Goal: Task Accomplishment & Management: Complete application form

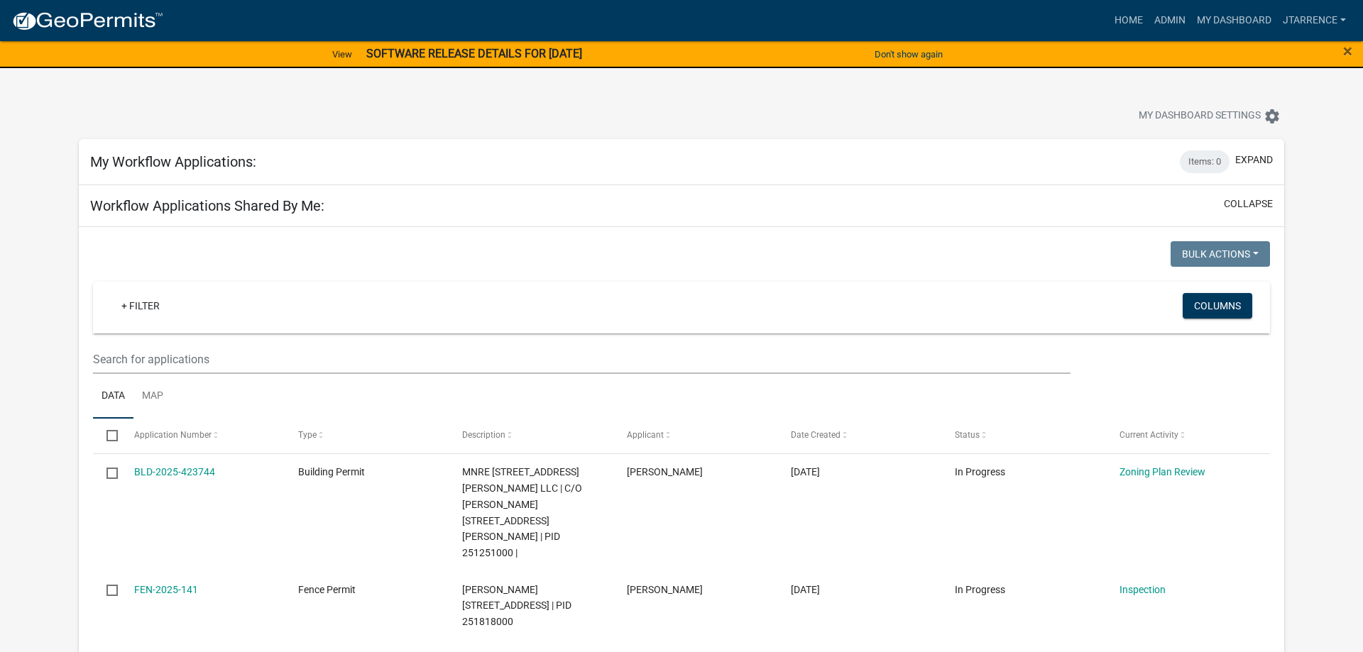
select select "3: 100"
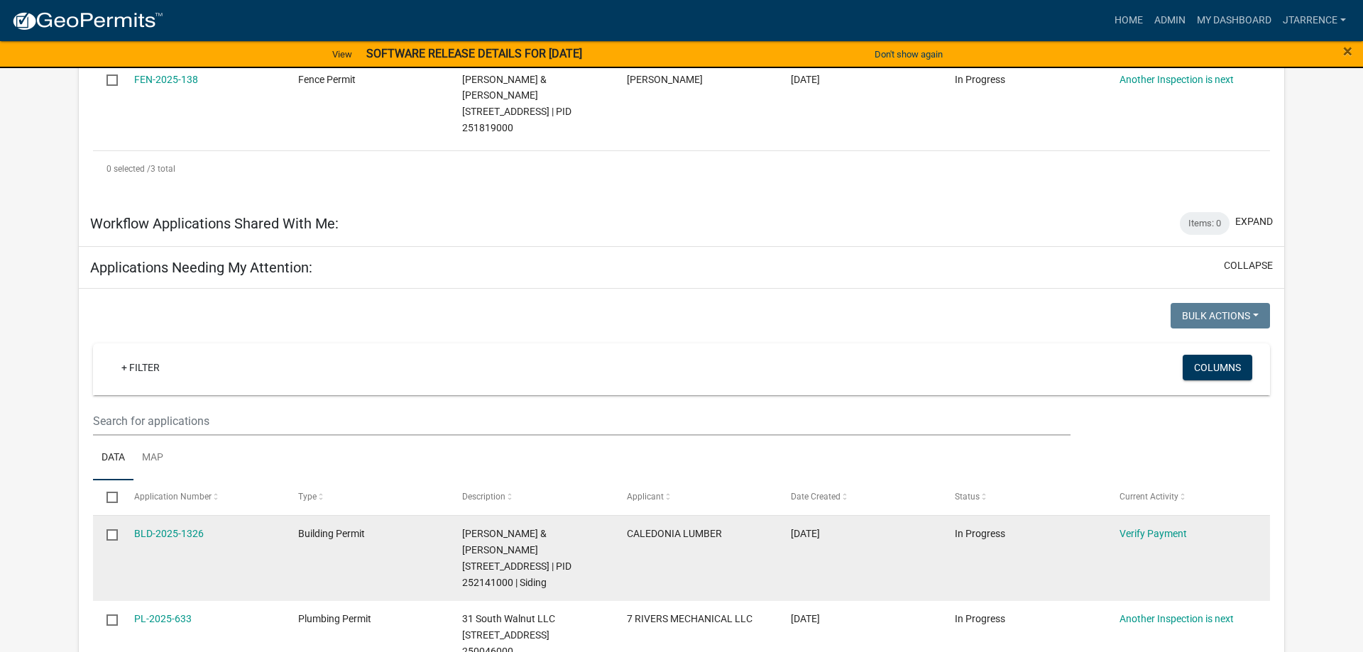
scroll to position [651, 0]
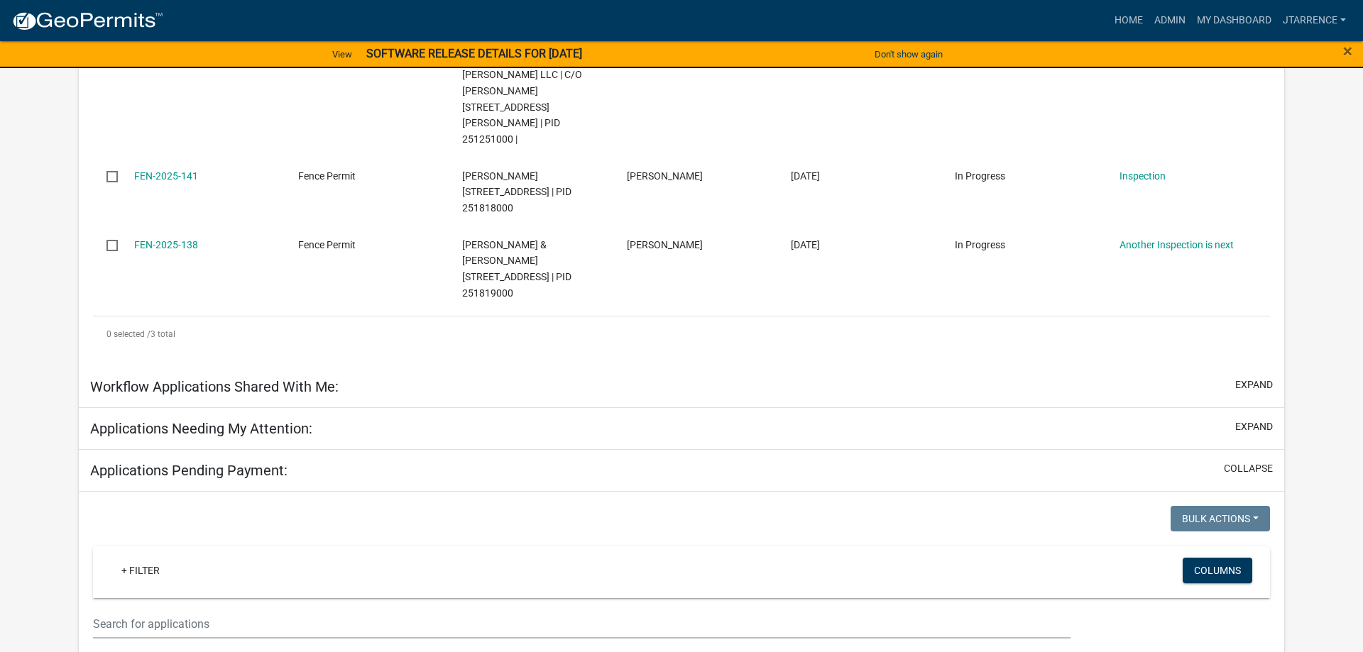
scroll to position [145, 0]
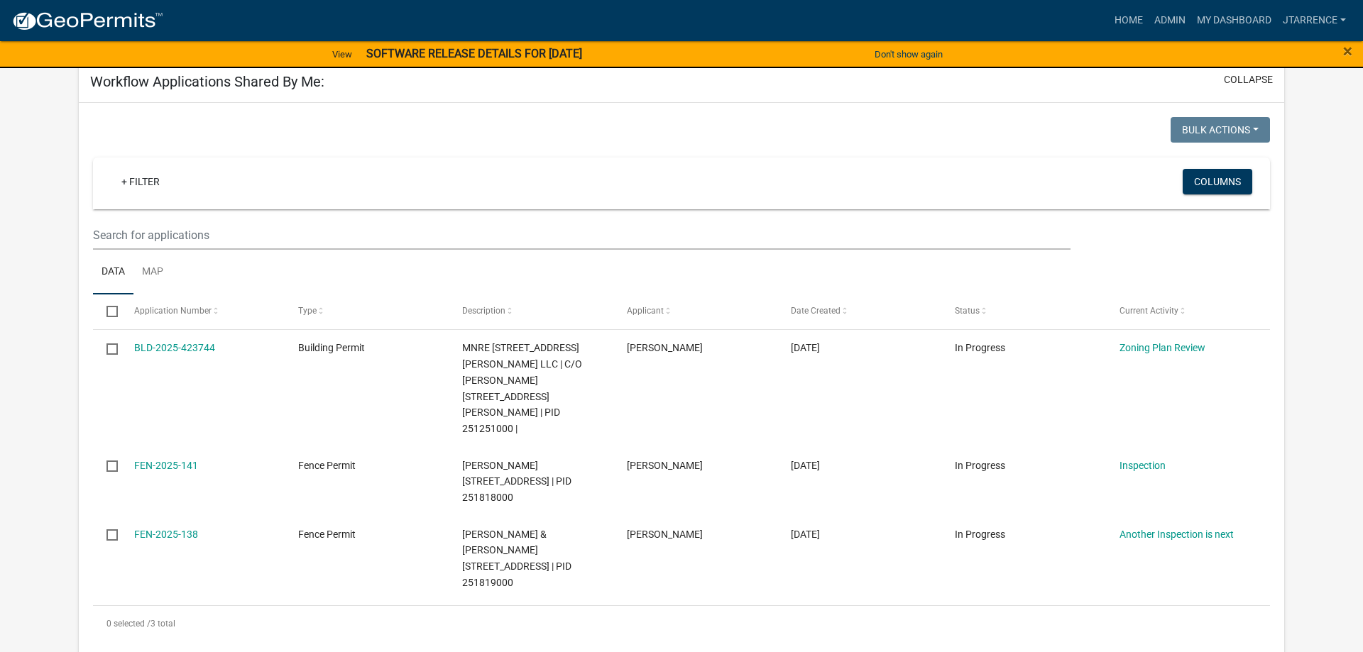
select select "3: 100"
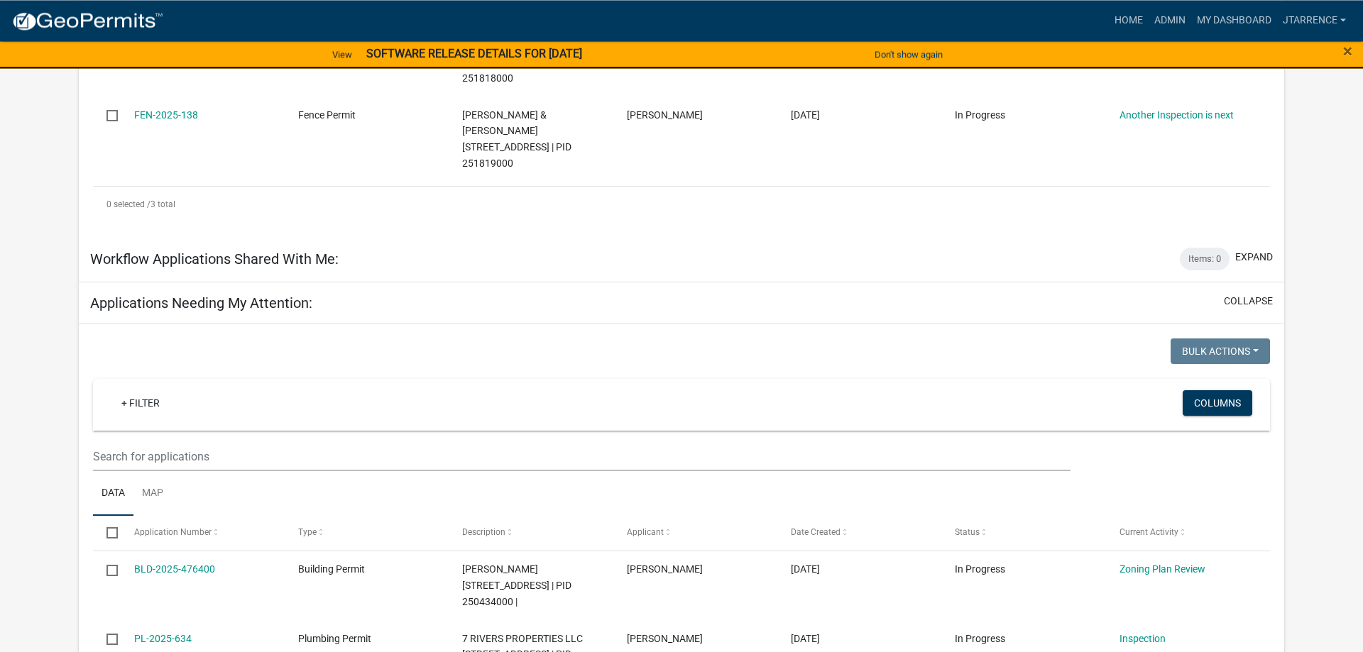
scroll to position [651, 0]
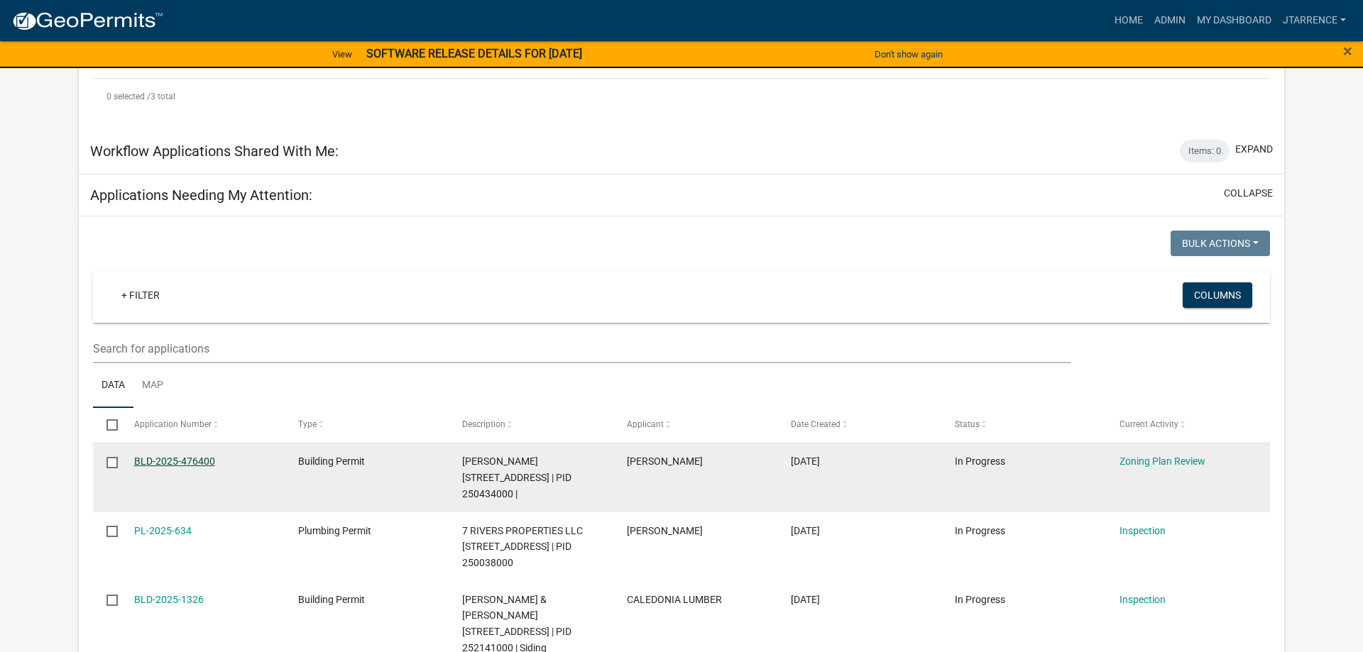
click at [182, 456] on link "BLD-2025-476400" at bounding box center [174, 461] width 81 height 11
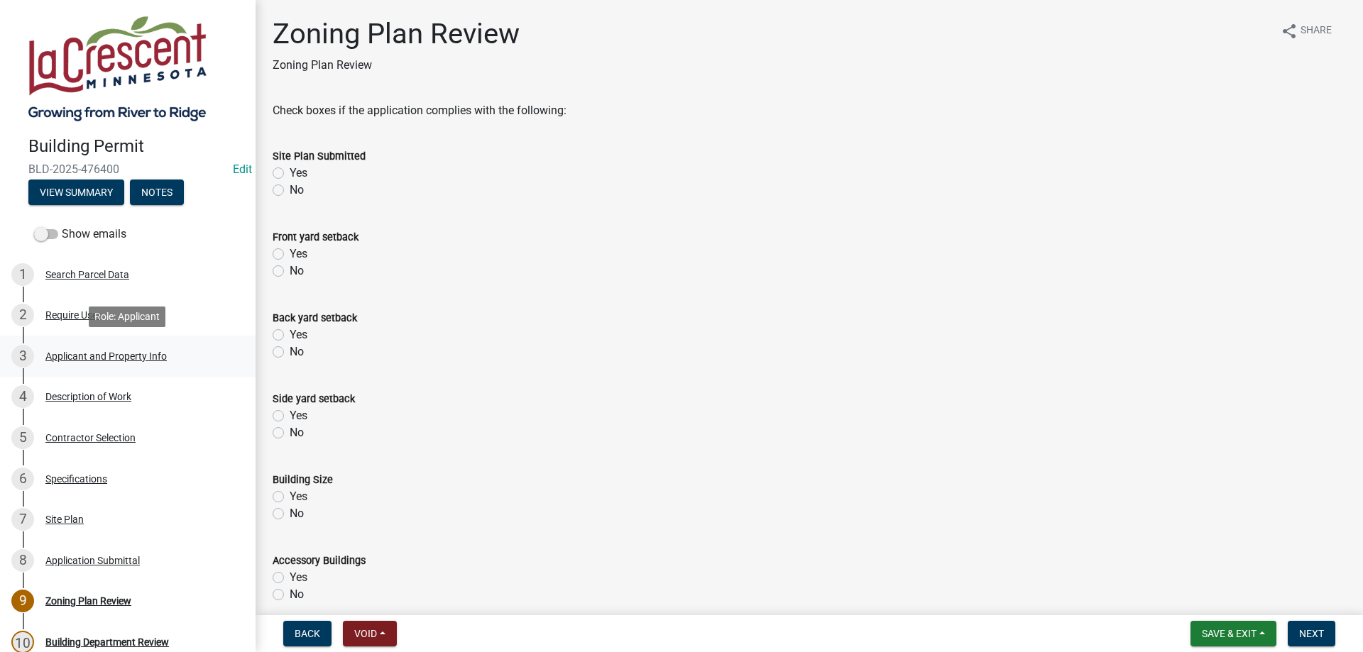
click at [89, 352] on div "Applicant and Property Info" at bounding box center [105, 356] width 121 height 10
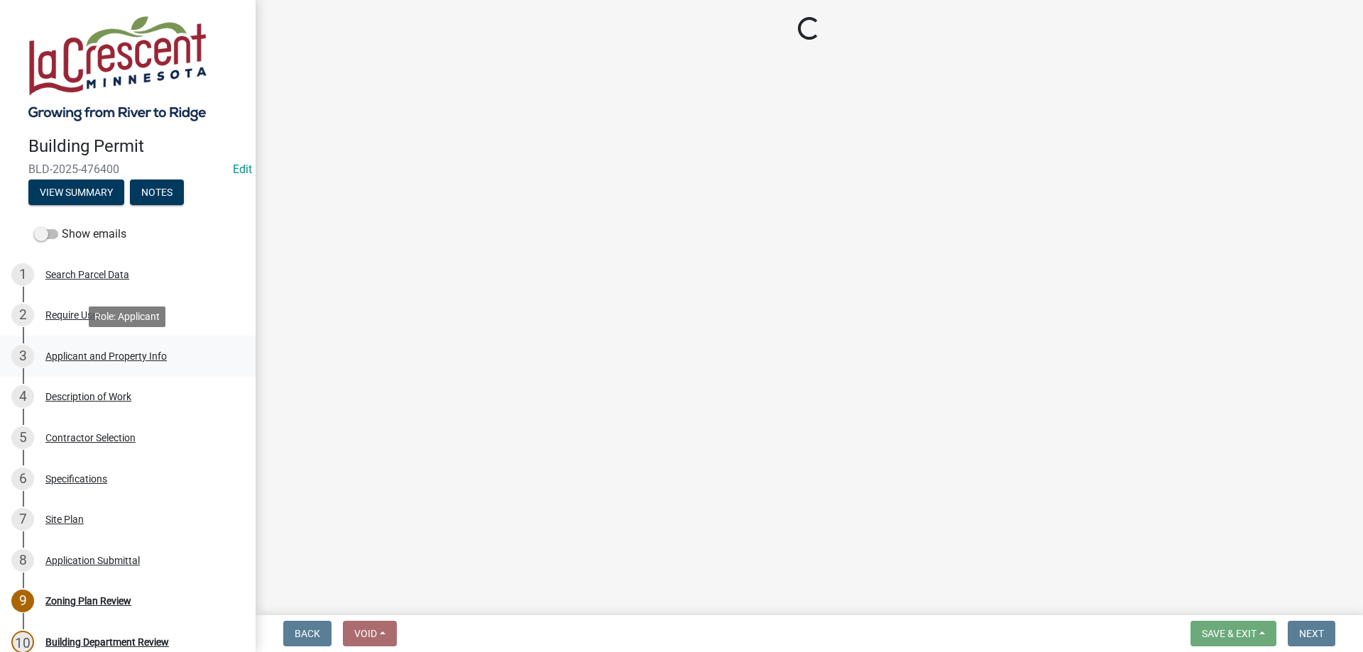
select select "e838c9e2-1e6e-4405-bddc-a3335cd38b08"
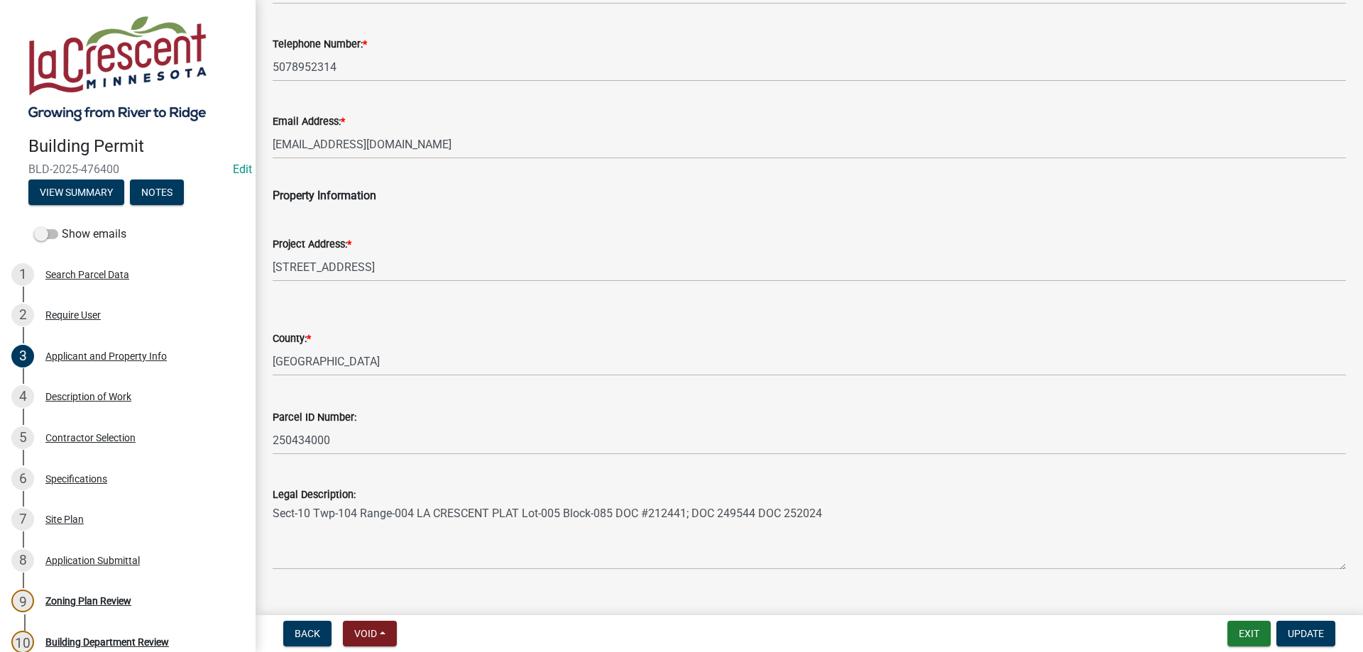
scroll to position [219, 0]
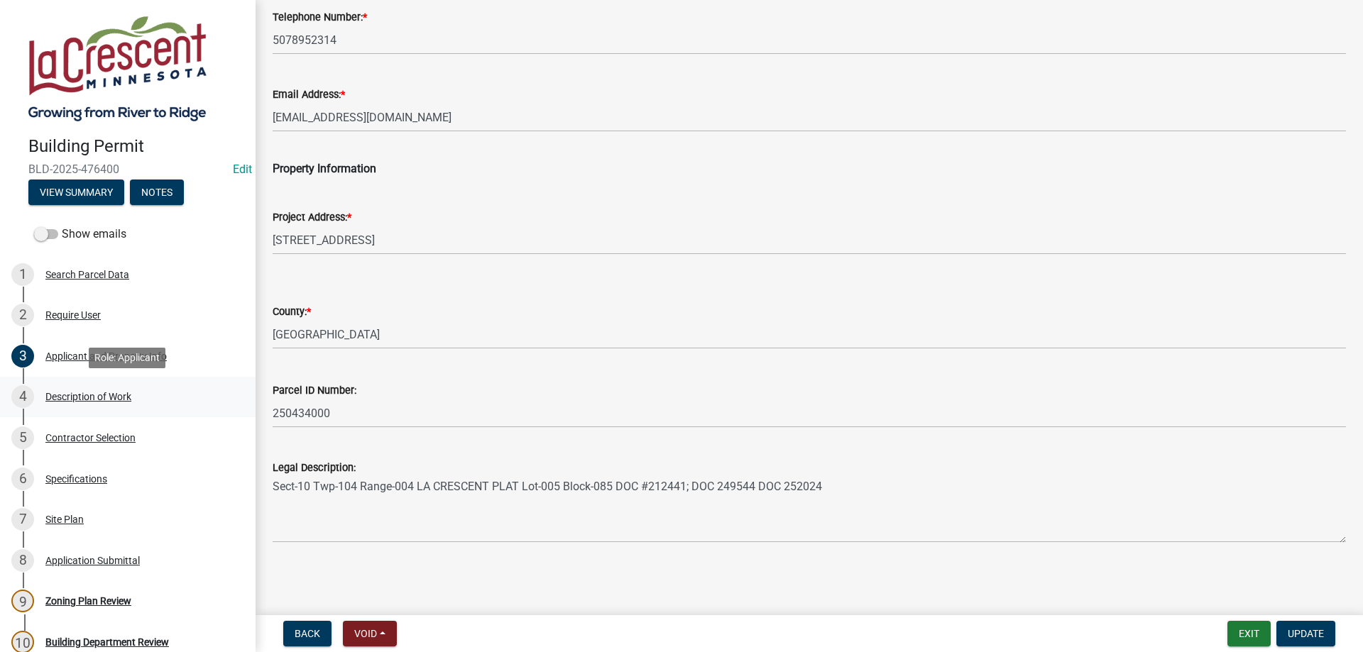
click at [80, 400] on div "Description of Work" at bounding box center [88, 397] width 86 height 10
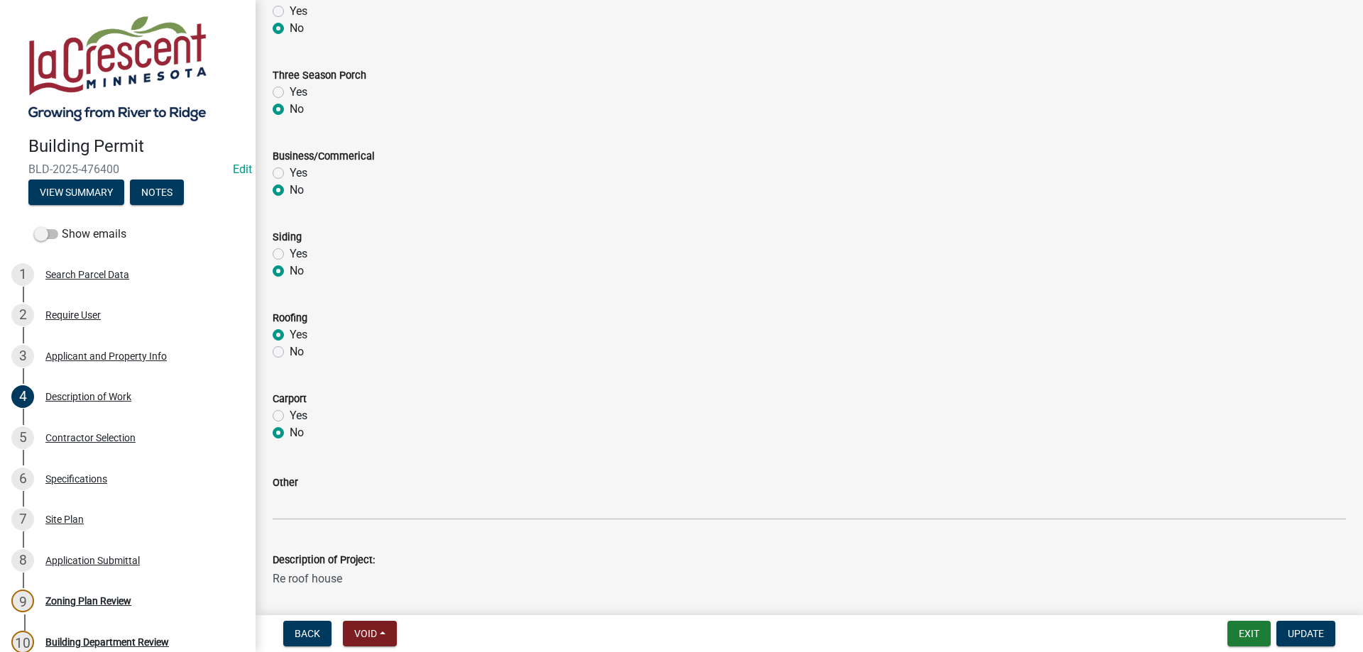
scroll to position [578, 0]
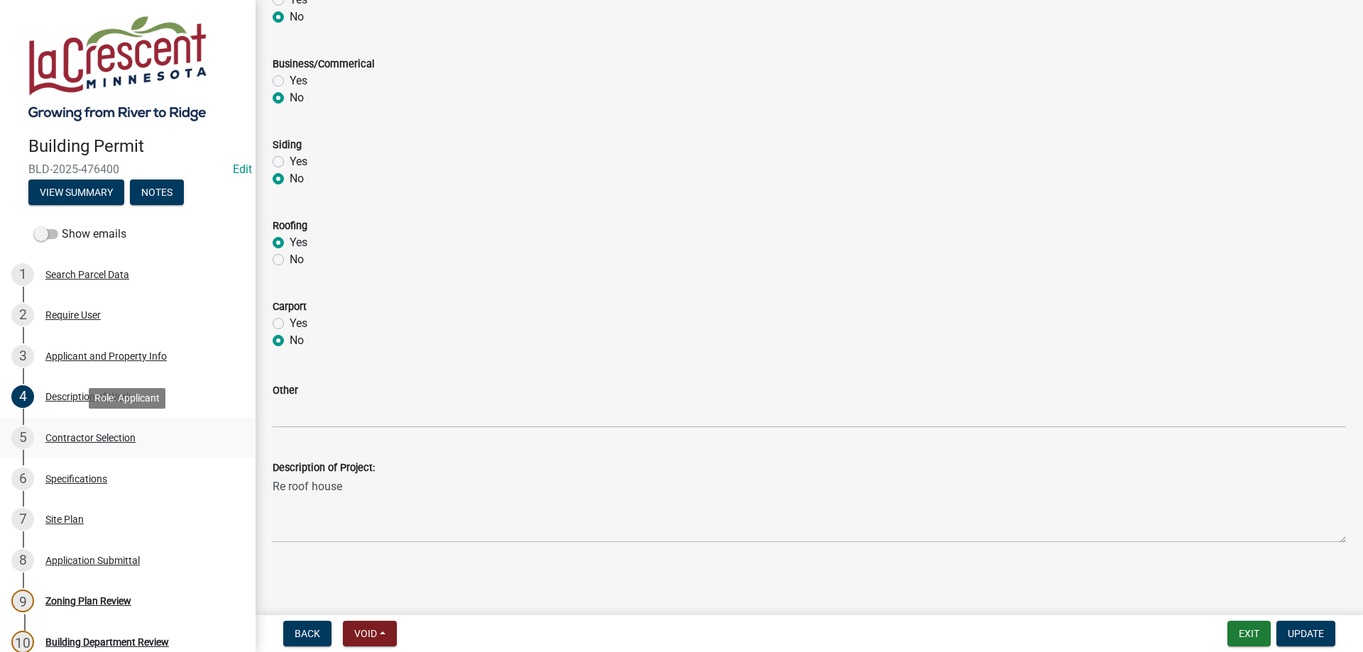
click at [103, 442] on div "Contractor Selection" at bounding box center [90, 438] width 90 height 10
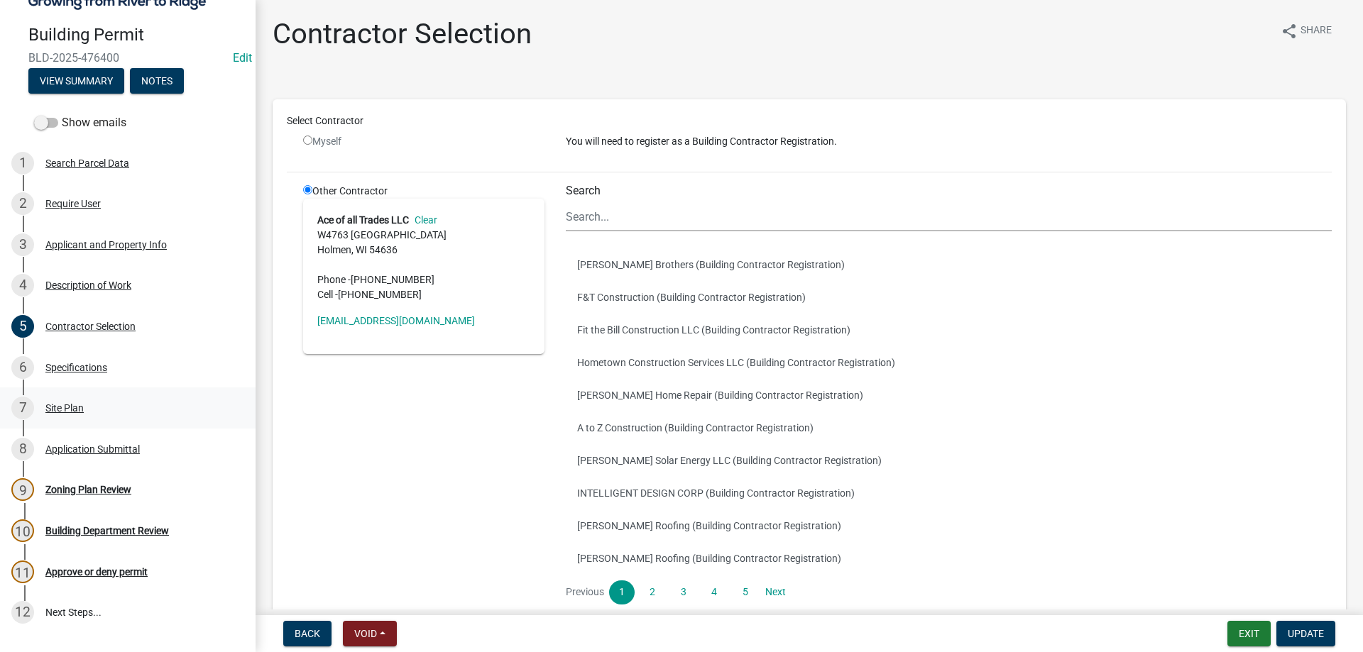
scroll to position [145, 0]
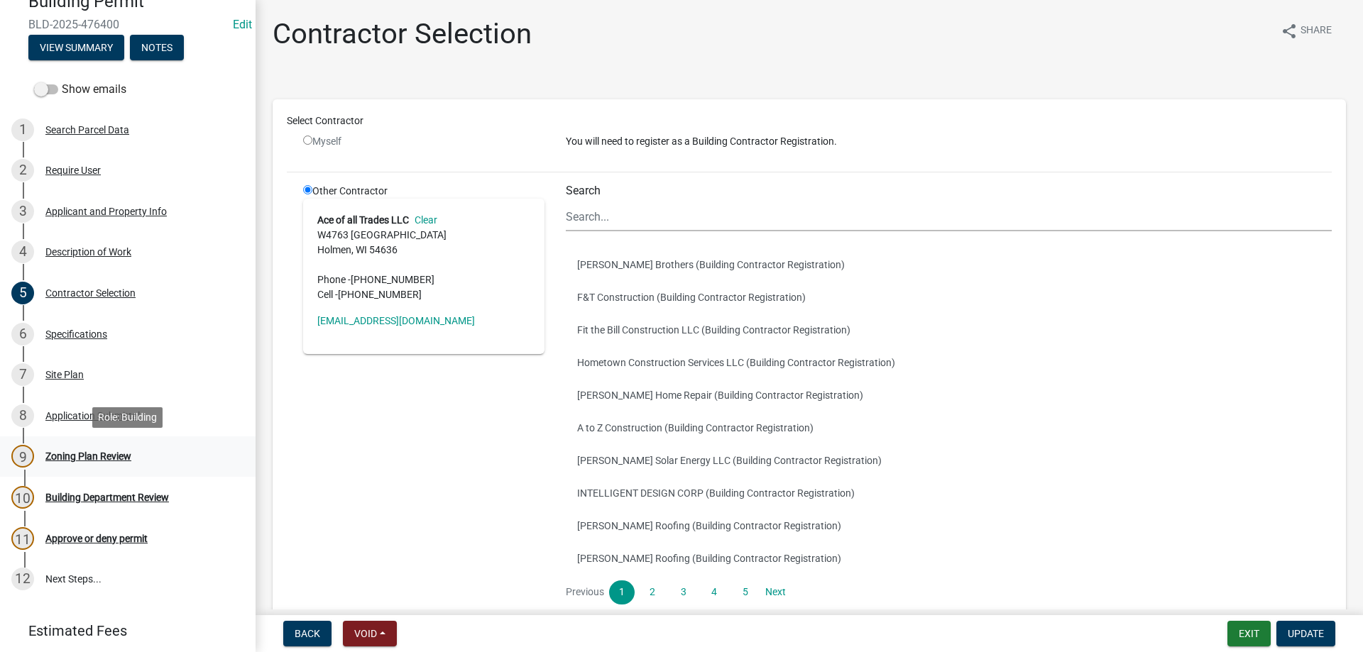
click at [93, 459] on div "Zoning Plan Review" at bounding box center [88, 456] width 86 height 10
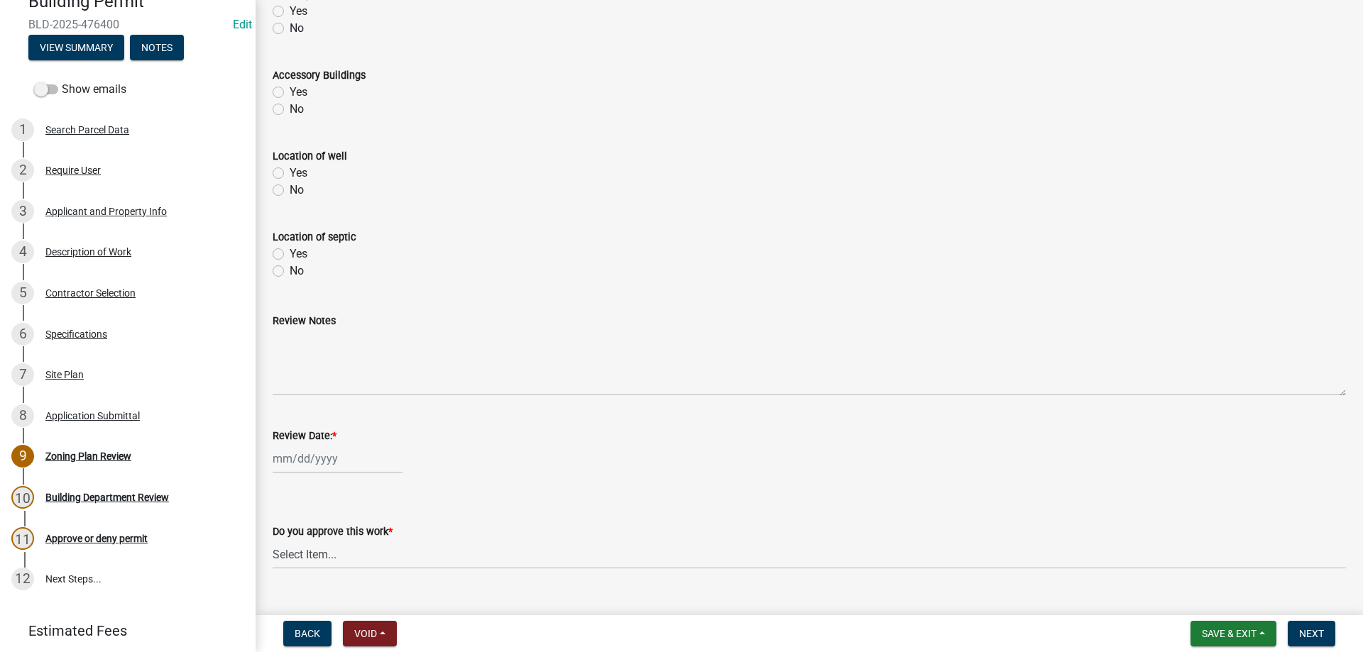
scroll to position [513, 0]
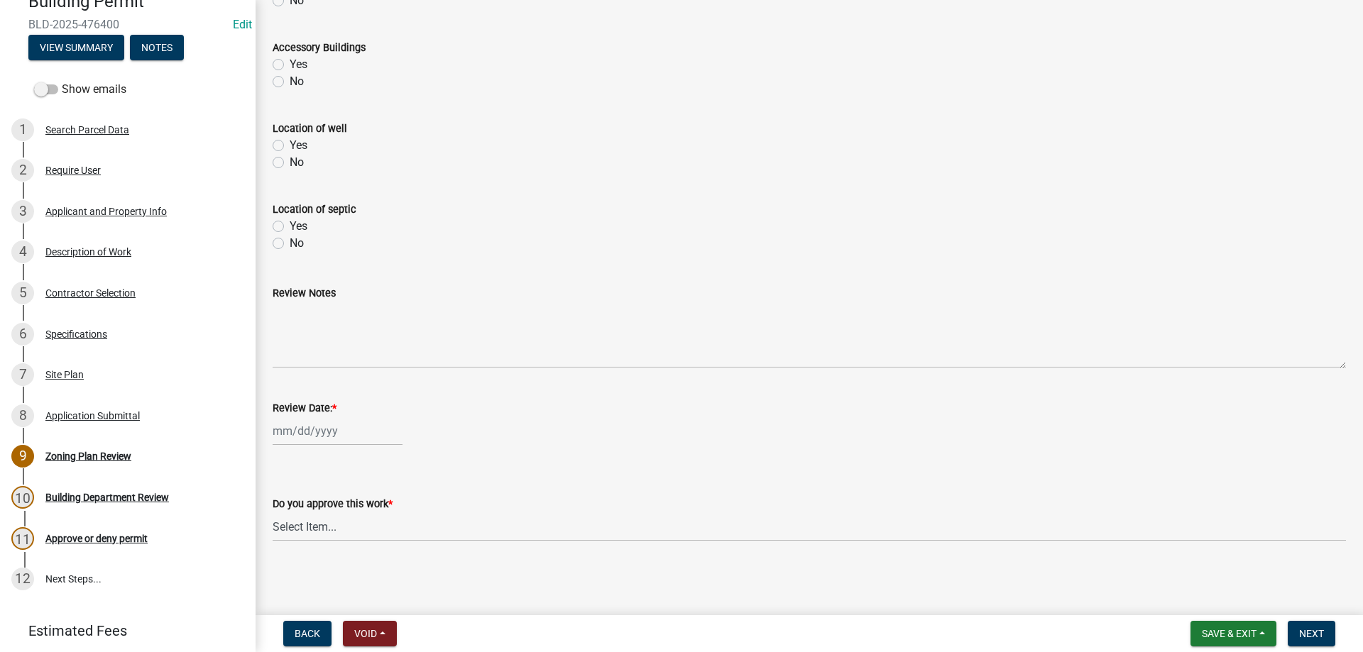
click at [315, 433] on input "Review Date: *" at bounding box center [338, 431] width 130 height 29
select select "9"
select select "2025"
click at [334, 306] on div "10" at bounding box center [332, 310] width 23 height 23
type input "[DATE]"
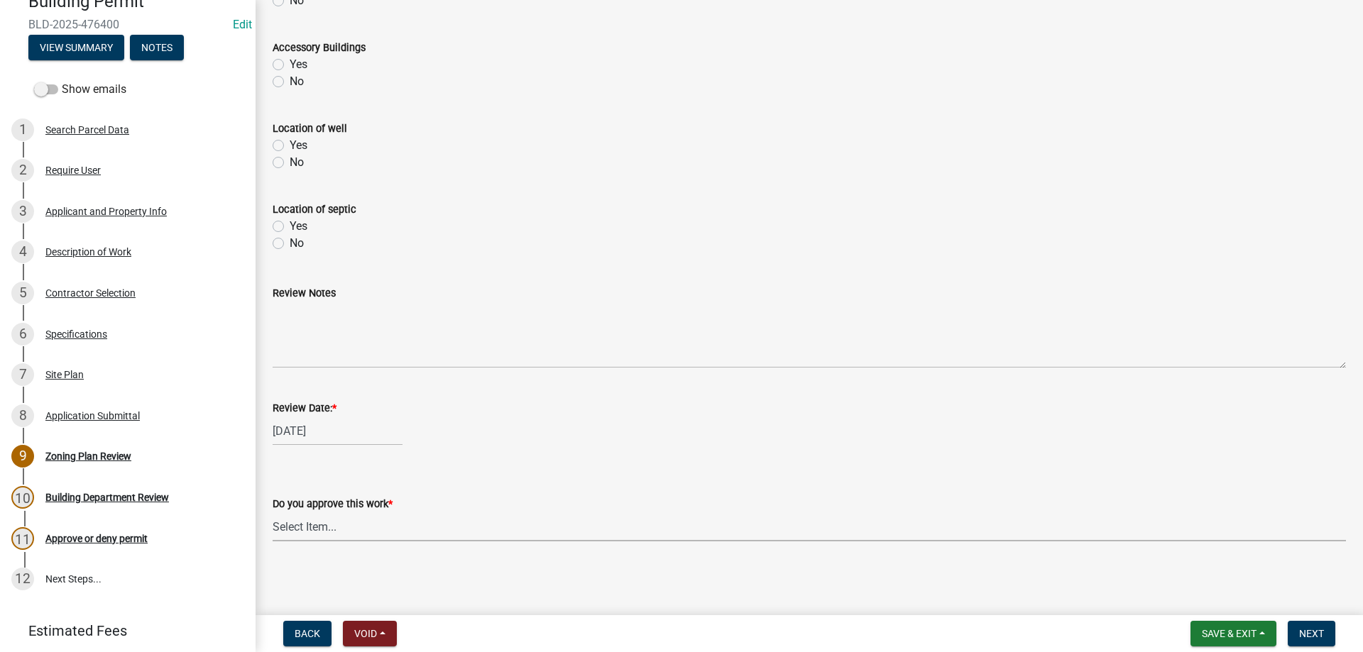
click at [273, 512] on select "Select Item... Yes No" at bounding box center [809, 526] width 1073 height 29
click option "Yes" at bounding box center [0, 0] width 0 height 0
select select "90a60f2d-528c-4c9a-9c39-f00b3f6598b9"
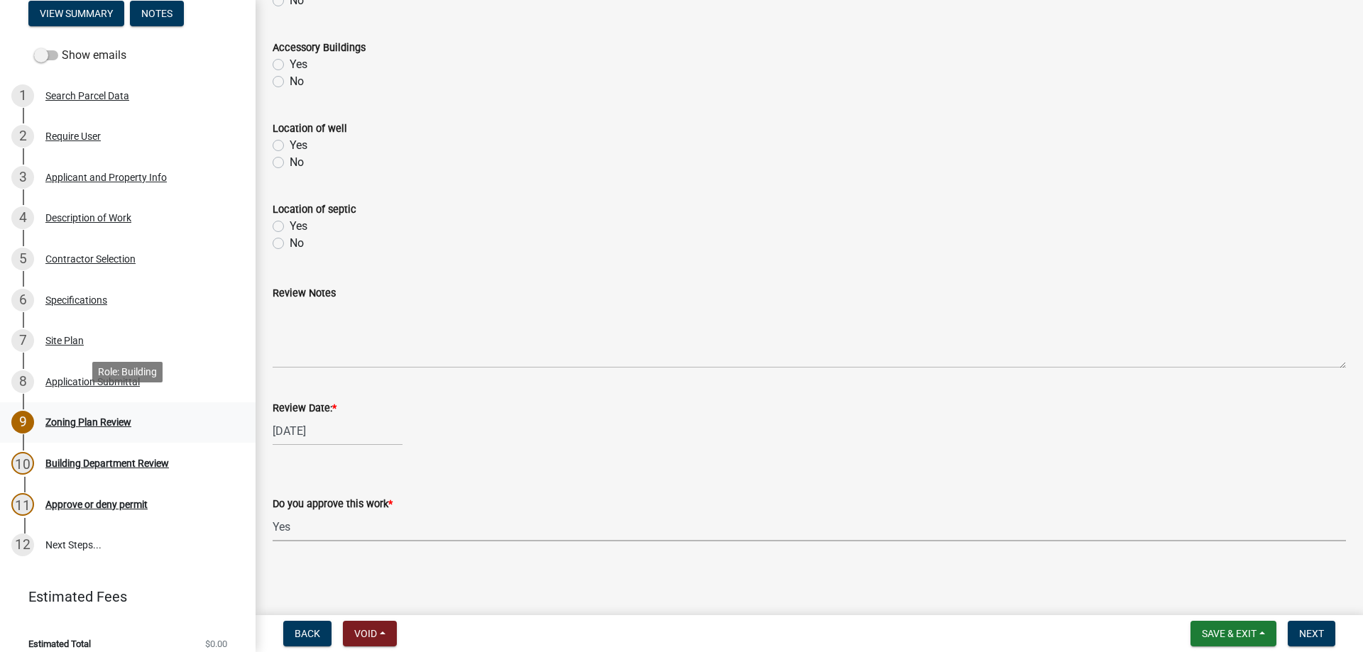
scroll to position [192, 0]
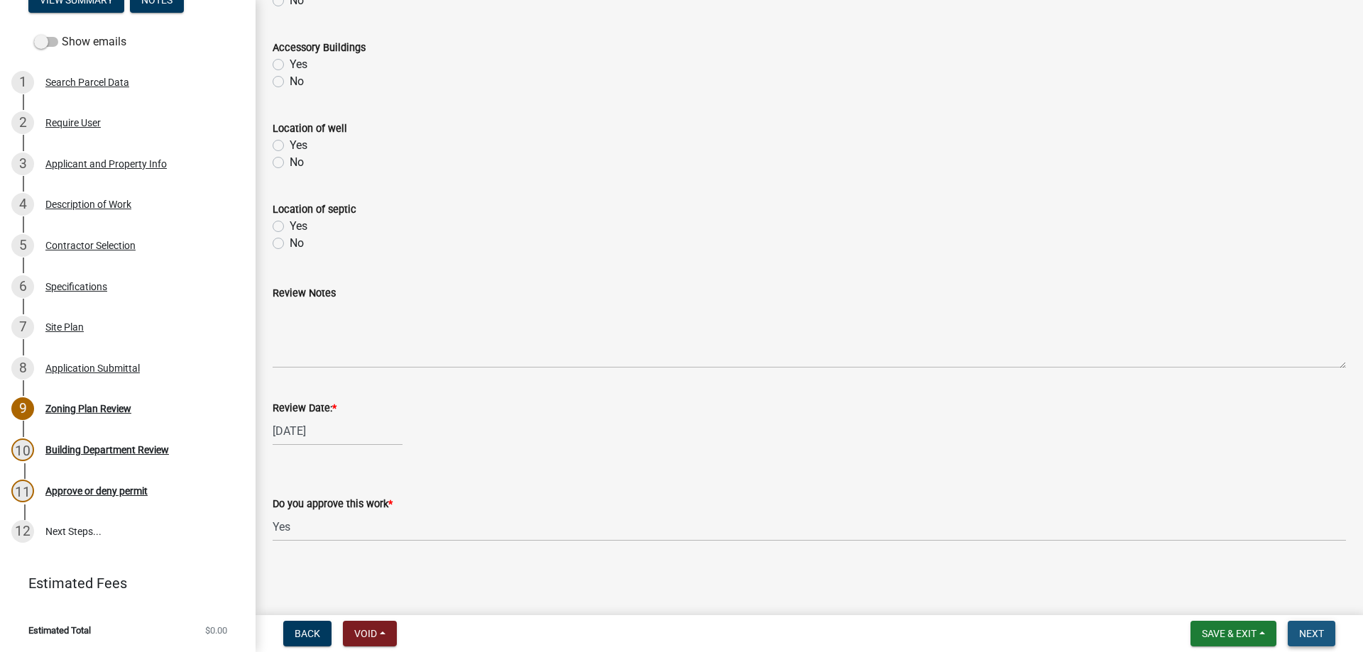
click at [1315, 631] on span "Next" at bounding box center [1311, 633] width 25 height 11
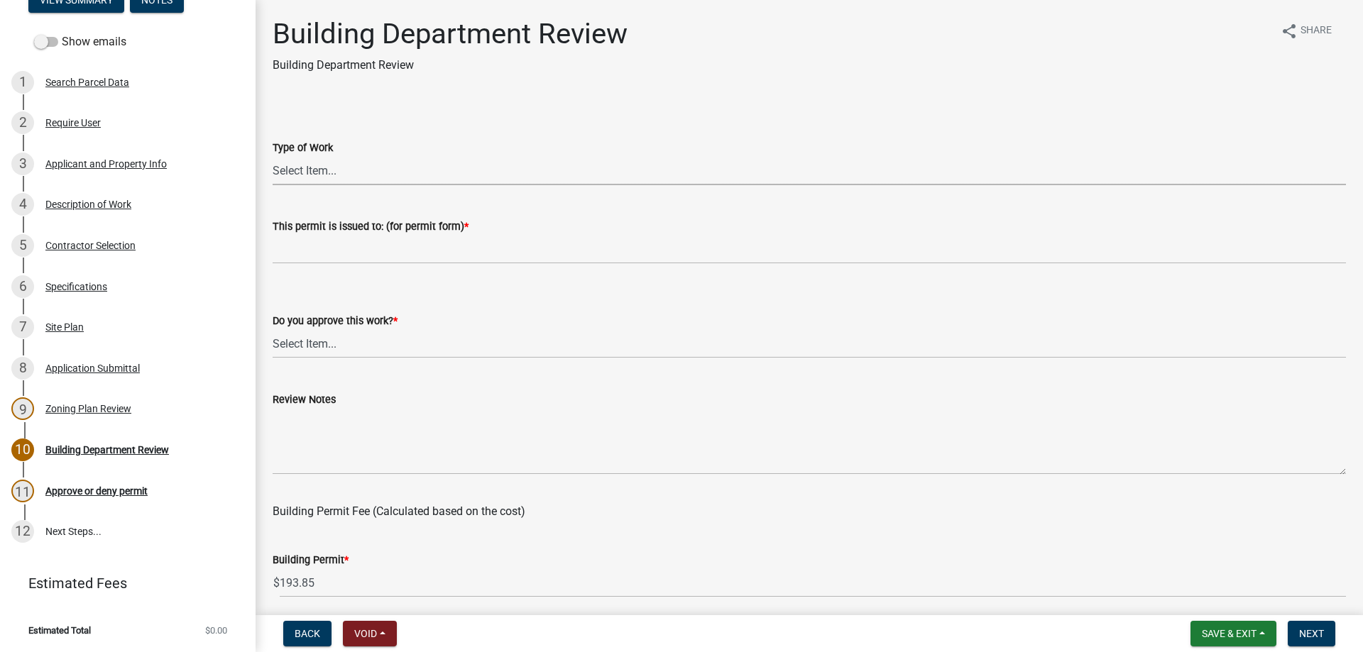
click at [273, 156] on select "Select Item... Roofing Siding Deck Other" at bounding box center [809, 170] width 1073 height 29
click option "Roofing" at bounding box center [0, 0] width 0 height 0
select select "72392aa3-23d4-479e-98aa-d58f318b6154"
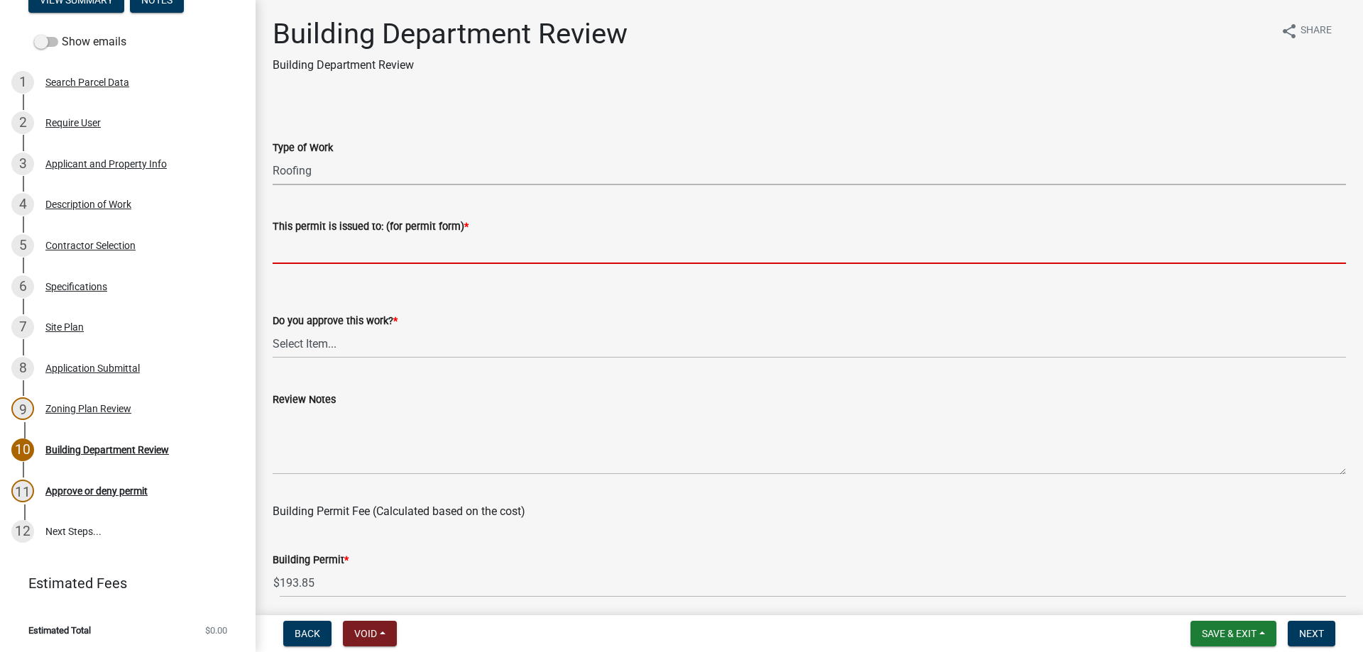
click at [325, 252] on input "This permit is issued to: (for permit form) *" at bounding box center [809, 249] width 1073 height 29
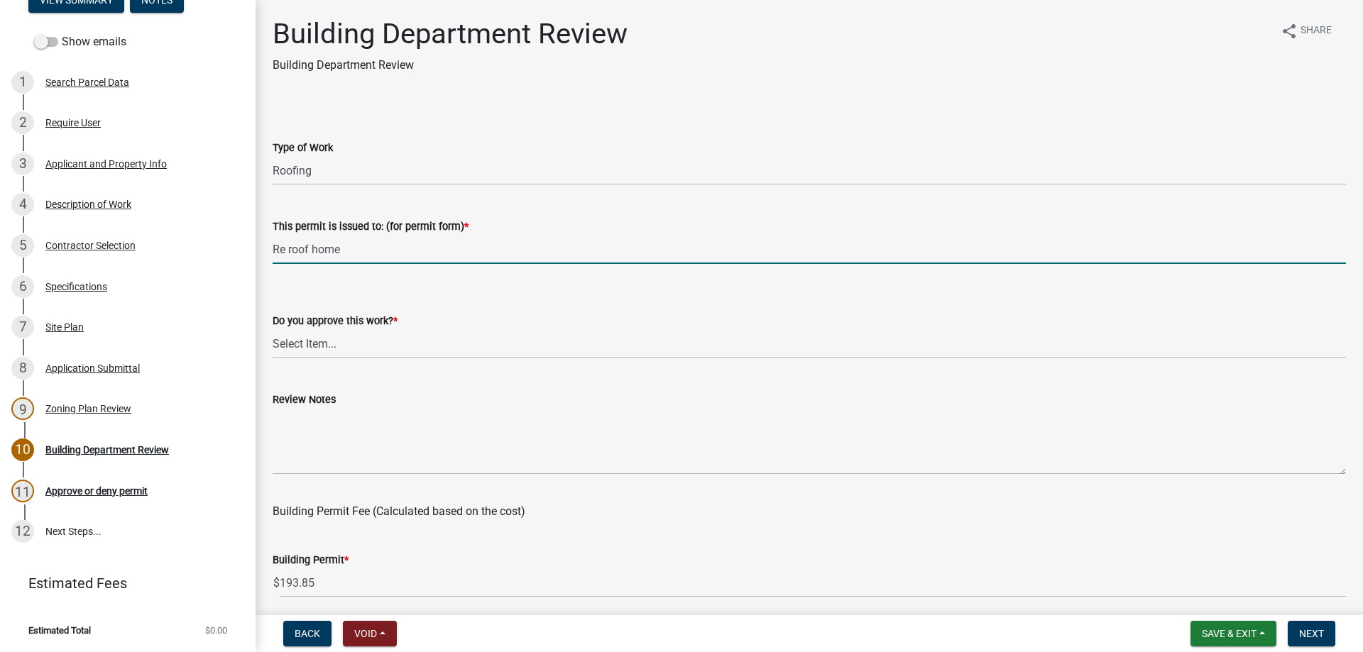
type input "Re roof home"
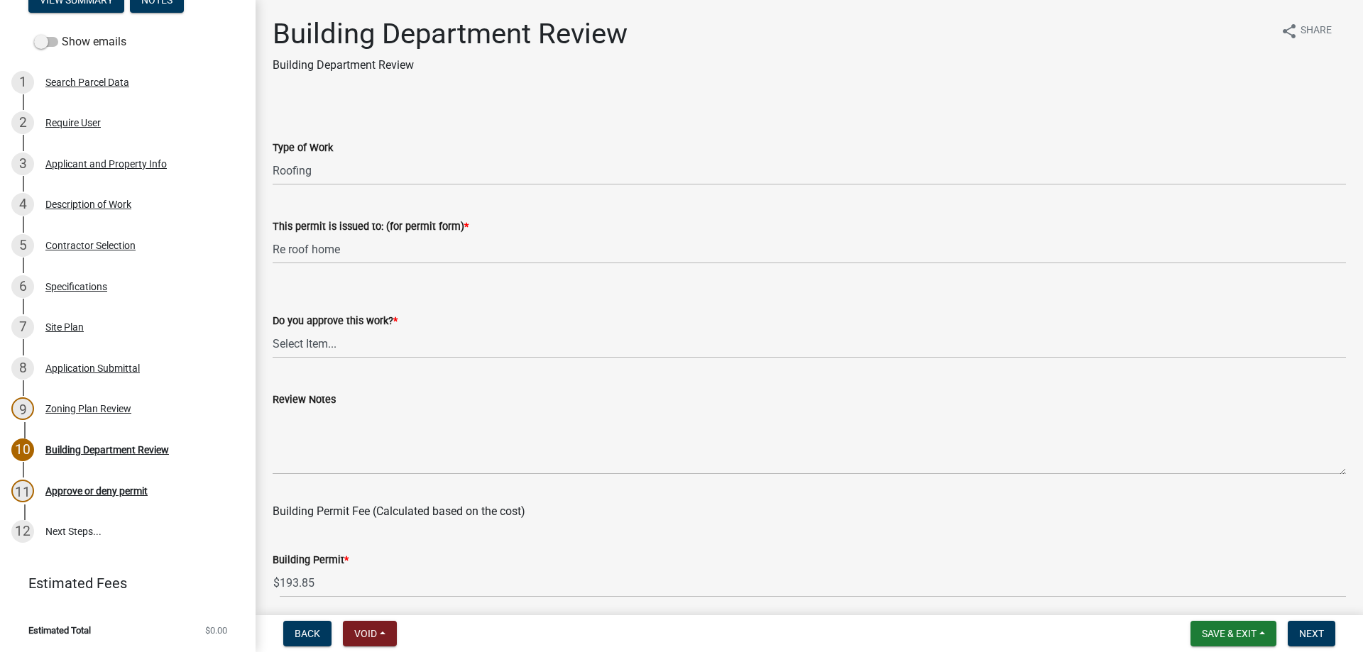
click at [331, 360] on wm-data-entity-input "Do you approve this work? * Select Item... Yes No" at bounding box center [809, 323] width 1073 height 96
click at [273, 329] on select "Select Item... Yes No" at bounding box center [809, 343] width 1073 height 29
click option "Yes" at bounding box center [0, 0] width 0 height 0
select select "689549b3-38a5-47de-8a89-287a50612ed0"
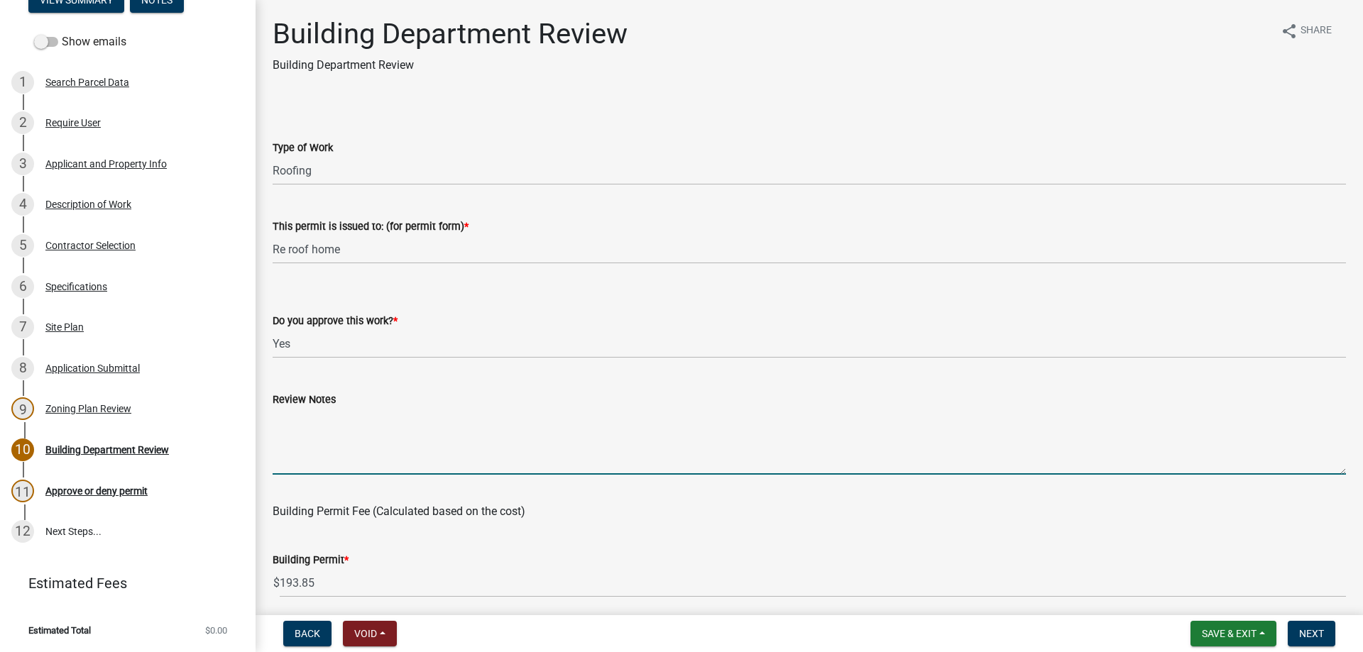
click at [319, 422] on textarea "Review Notes" at bounding box center [809, 441] width 1073 height 67
type textarea "Ensure ice and water barrier installed 24" inside warm wall. Call for ice and w…"
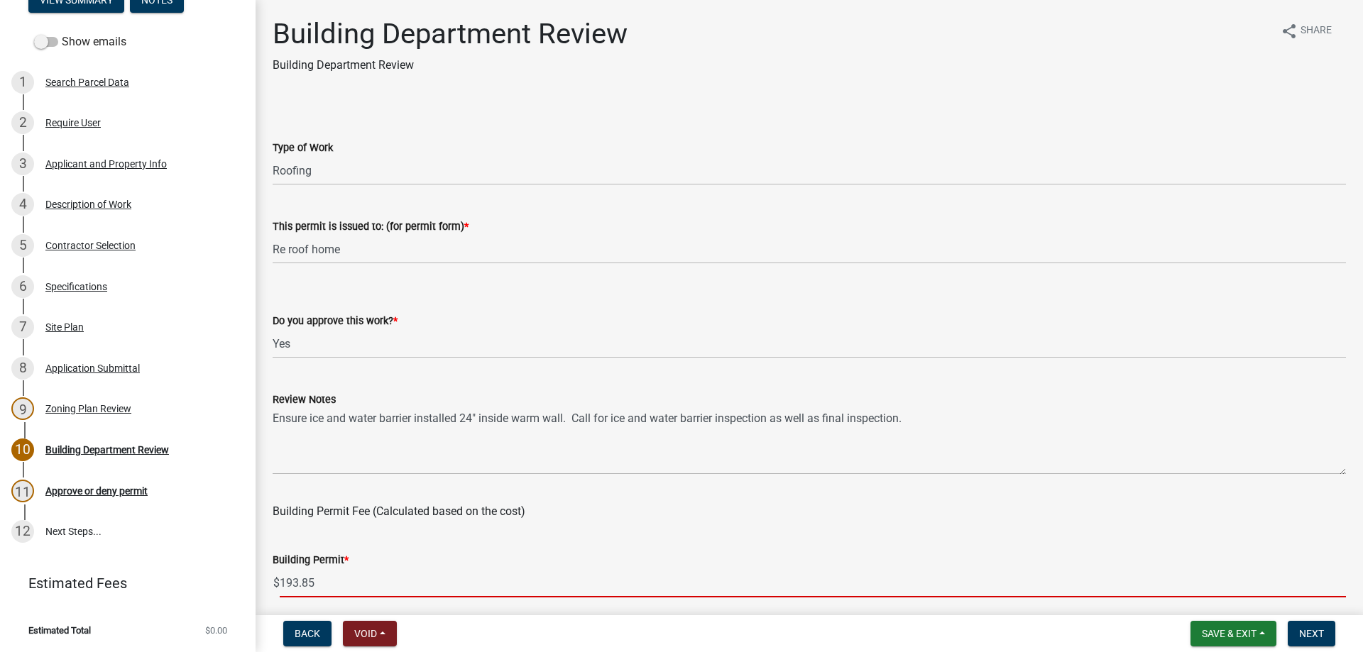
click at [318, 583] on input "193.85" at bounding box center [813, 582] width 1066 height 29
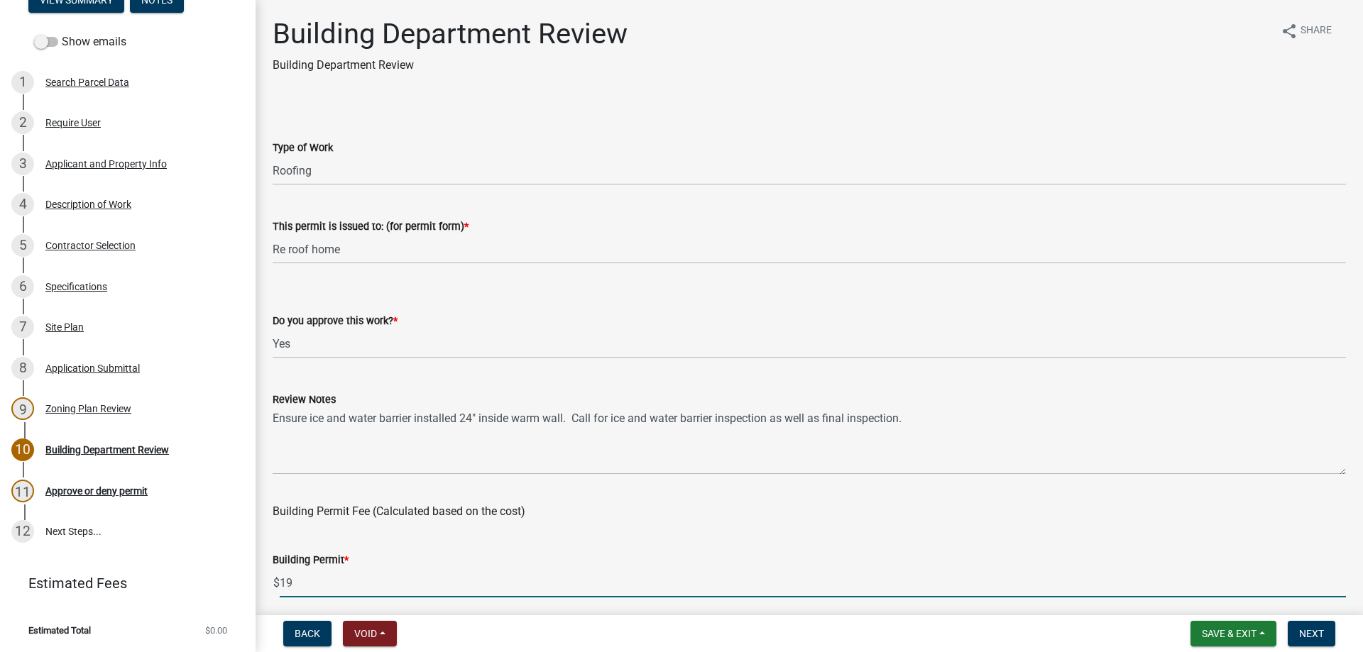
type input "1"
type input "50"
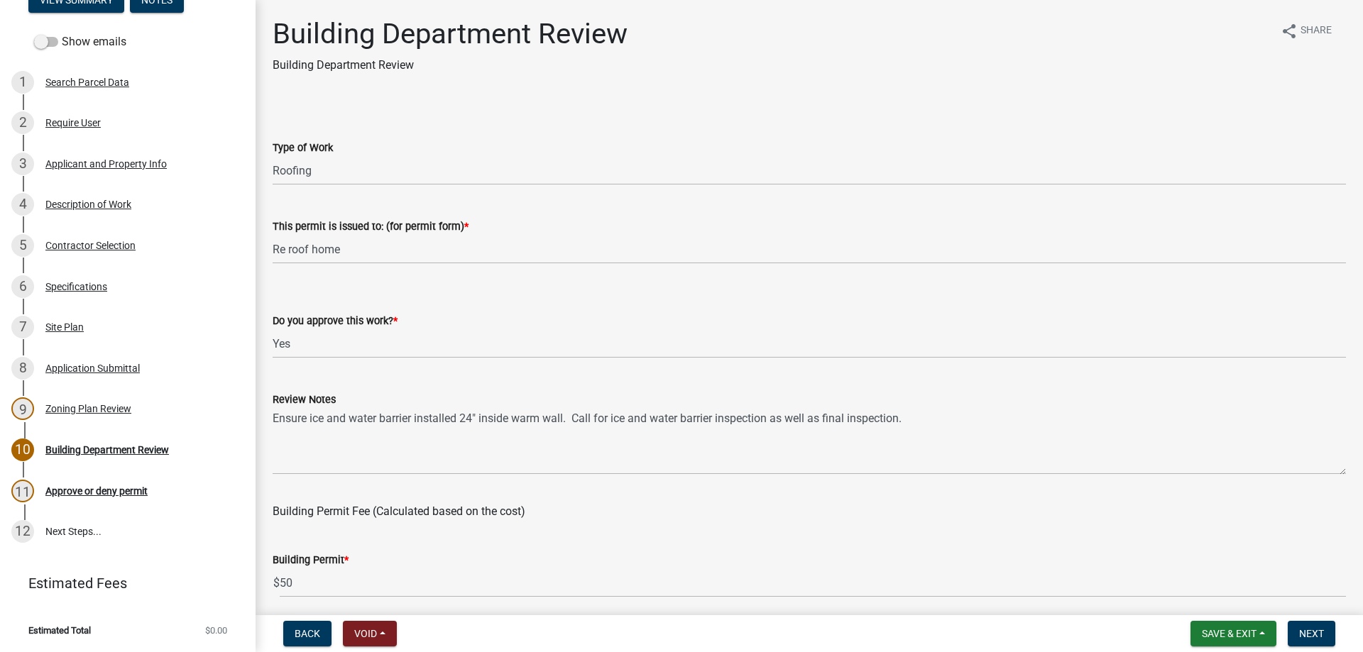
click at [757, 497] on div "Building Permit Fee (Calculated based on the cost)" at bounding box center [809, 503] width 1073 height 34
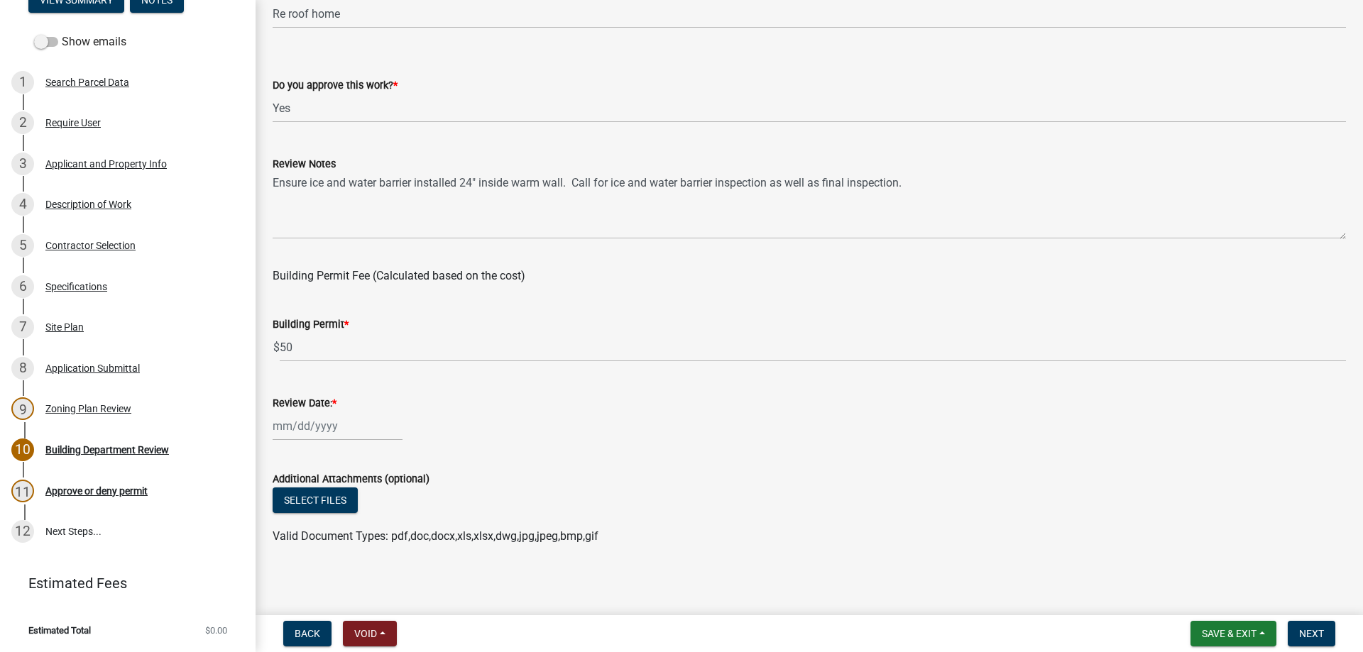
scroll to position [239, 0]
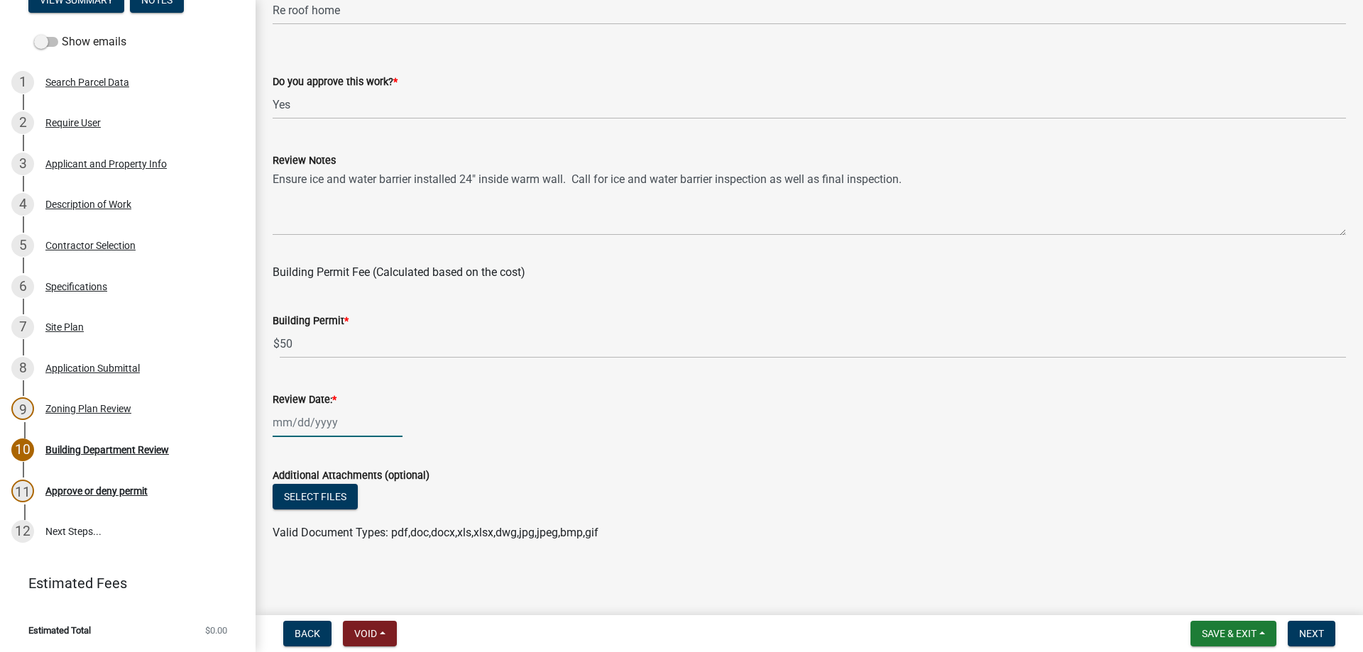
click at [302, 429] on input "Review Date: *" at bounding box center [338, 422] width 130 height 29
select select "9"
select select "2025"
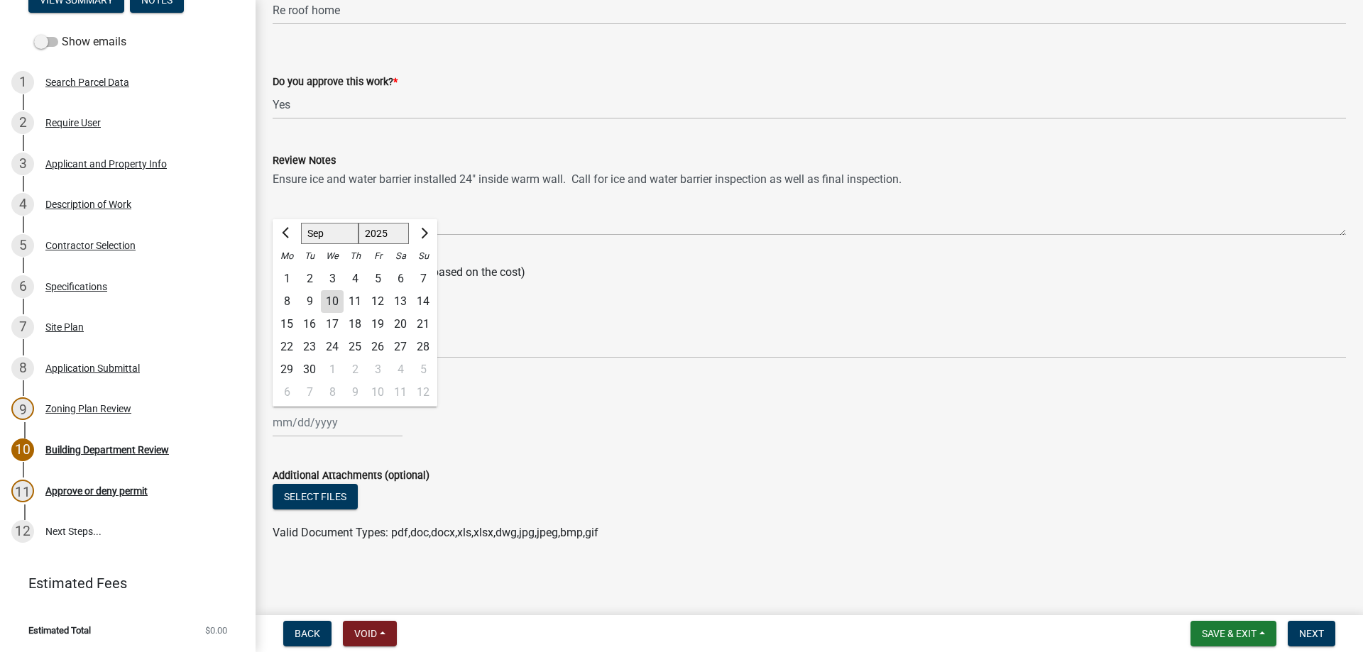
click at [329, 301] on div "10" at bounding box center [332, 301] width 23 height 23
type input "[DATE]"
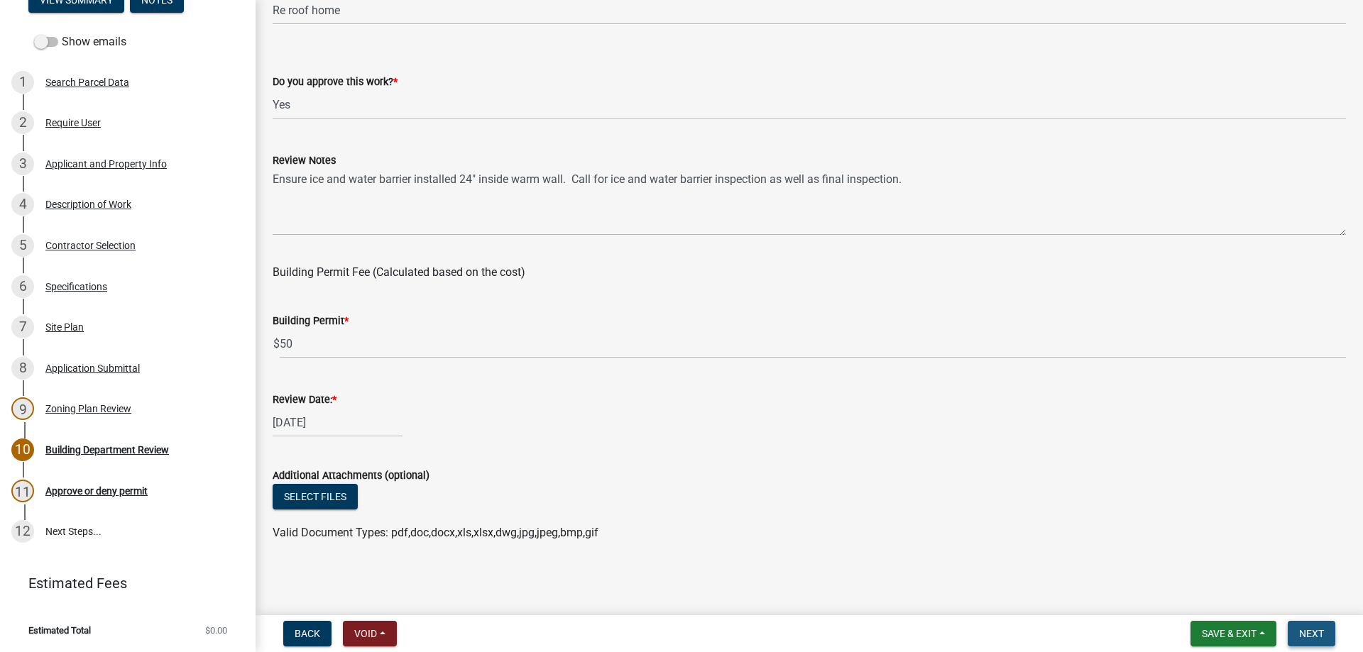
click at [1304, 630] on span "Next" at bounding box center [1311, 633] width 25 height 11
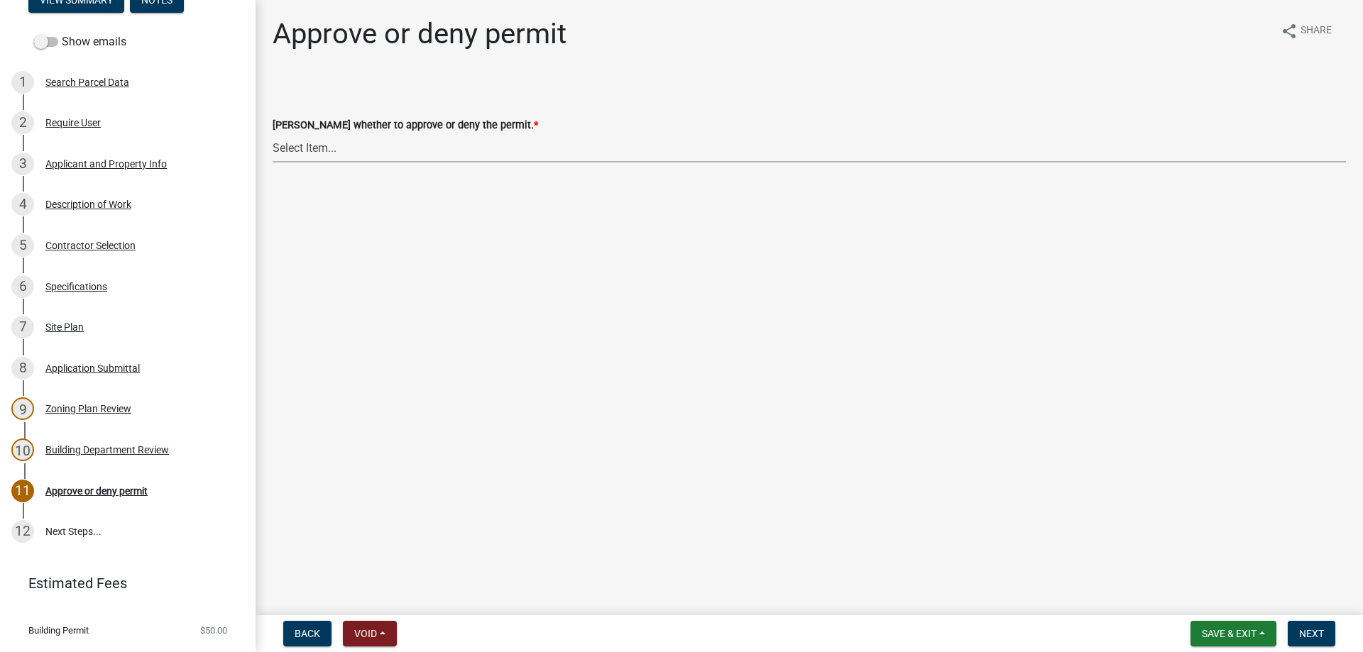
click at [273, 133] on select "Select Item... Approve Deny" at bounding box center [809, 147] width 1073 height 29
click option "Approve" at bounding box center [0, 0] width 0 height 0
select select "d6055423-832b-4dbf-8b87-0bb94d1ae5d3"
click at [1316, 640] on button "Next" at bounding box center [1311, 634] width 48 height 26
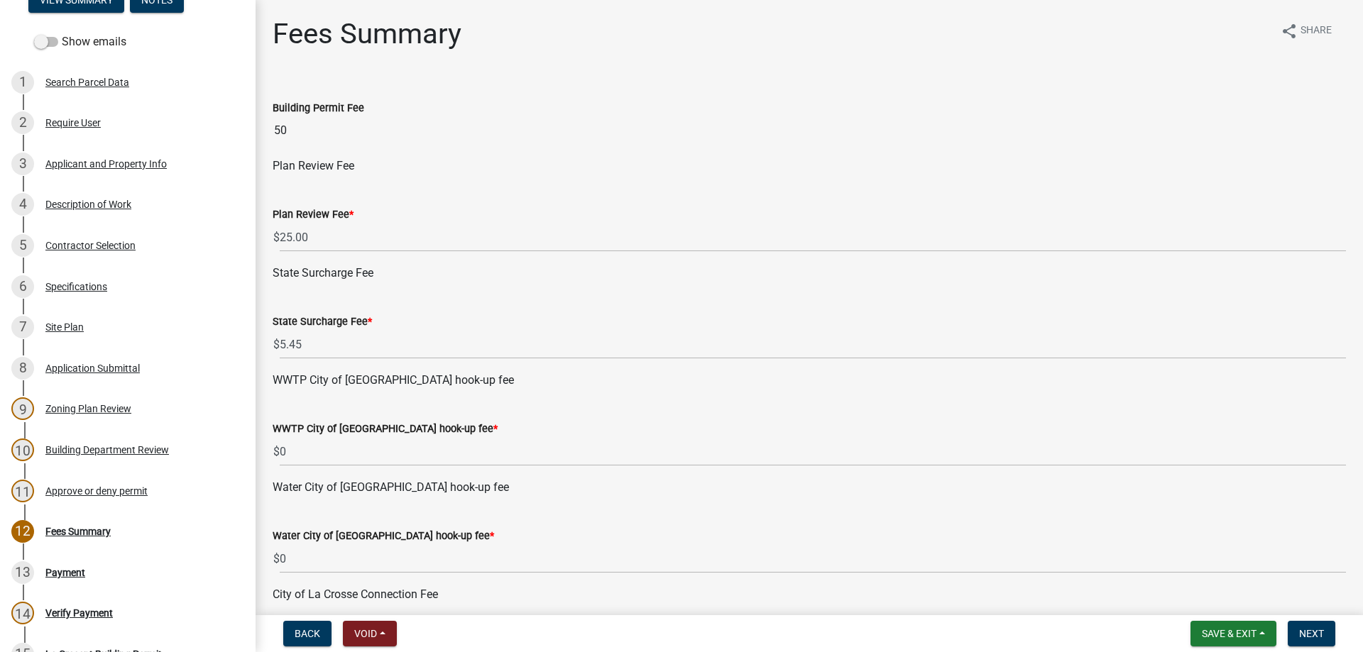
click at [378, 257] on wm-data-entity-input "Plan Review Fee * $ 25.00" at bounding box center [809, 225] width 1073 height 79
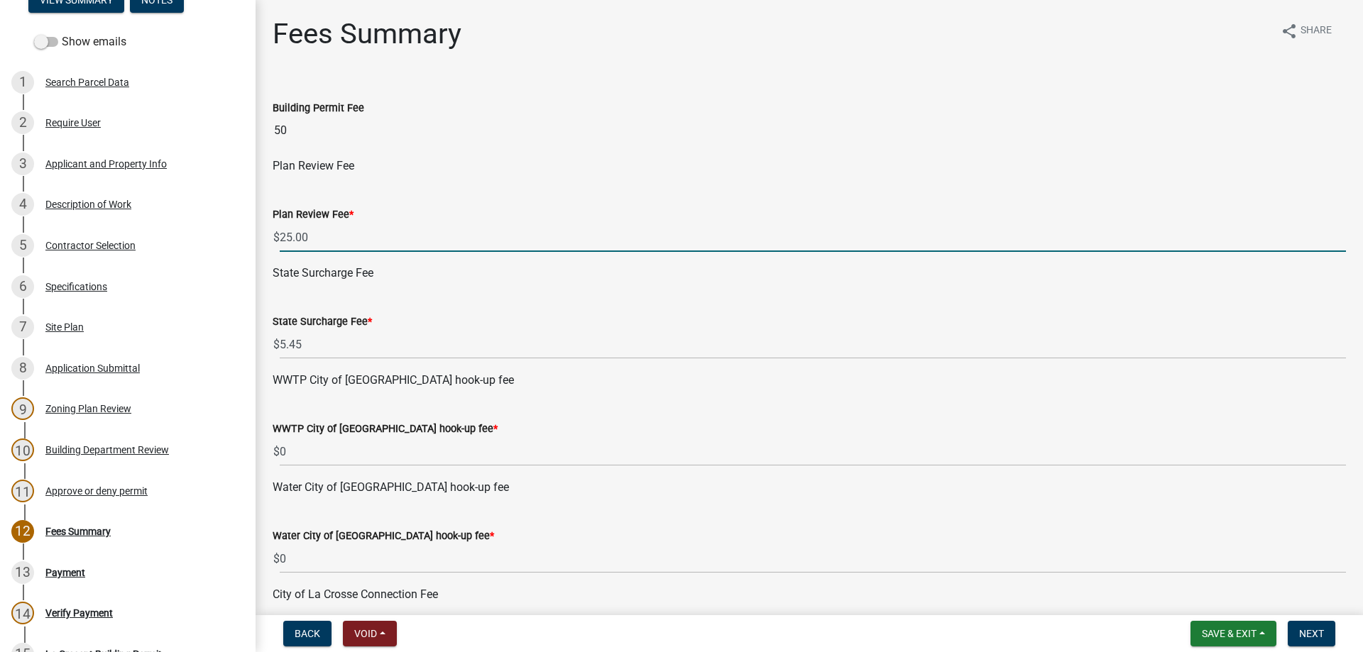
click at [374, 236] on input "25.00" at bounding box center [813, 237] width 1066 height 29
type input "2"
type input "0"
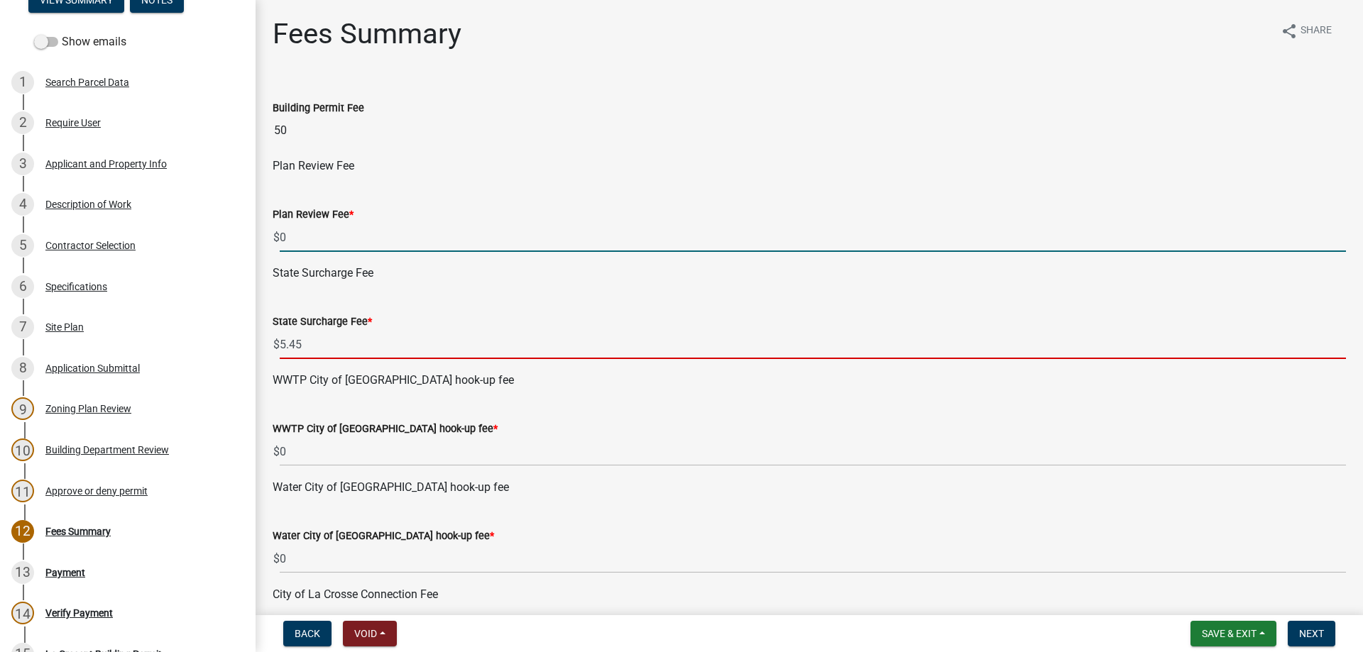
click at [365, 336] on input "5.45" at bounding box center [813, 344] width 1066 height 29
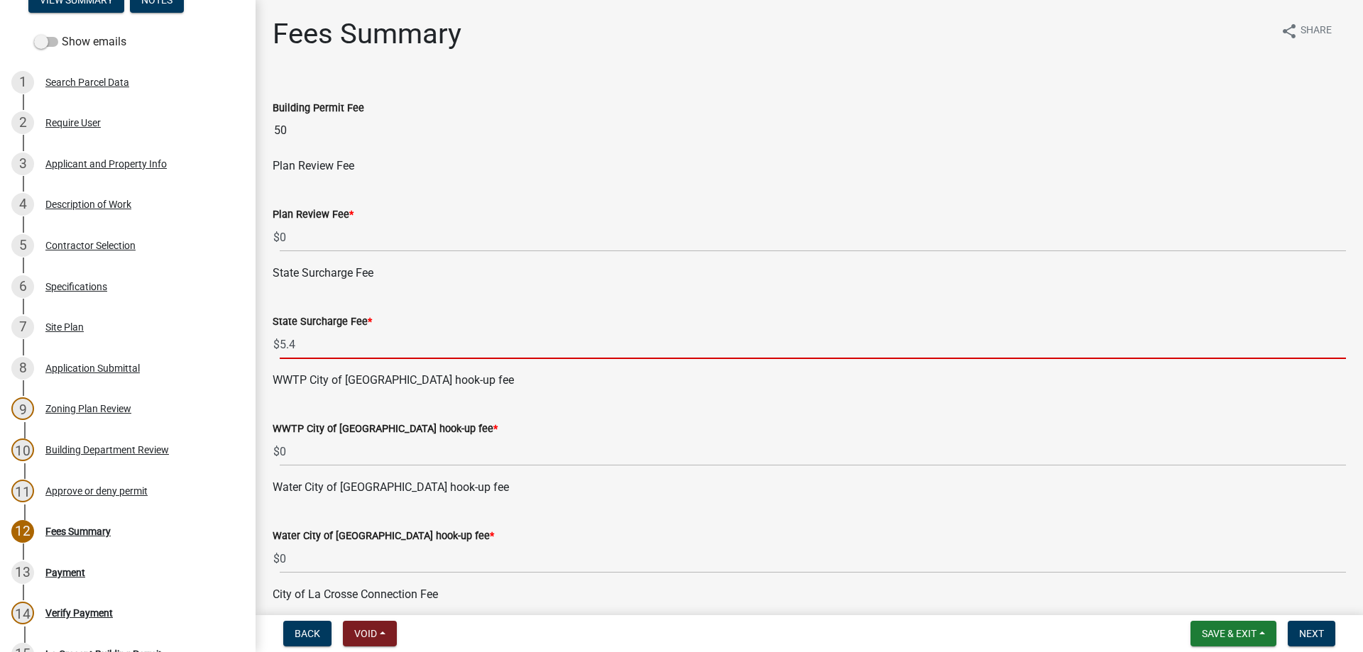
type input "5"
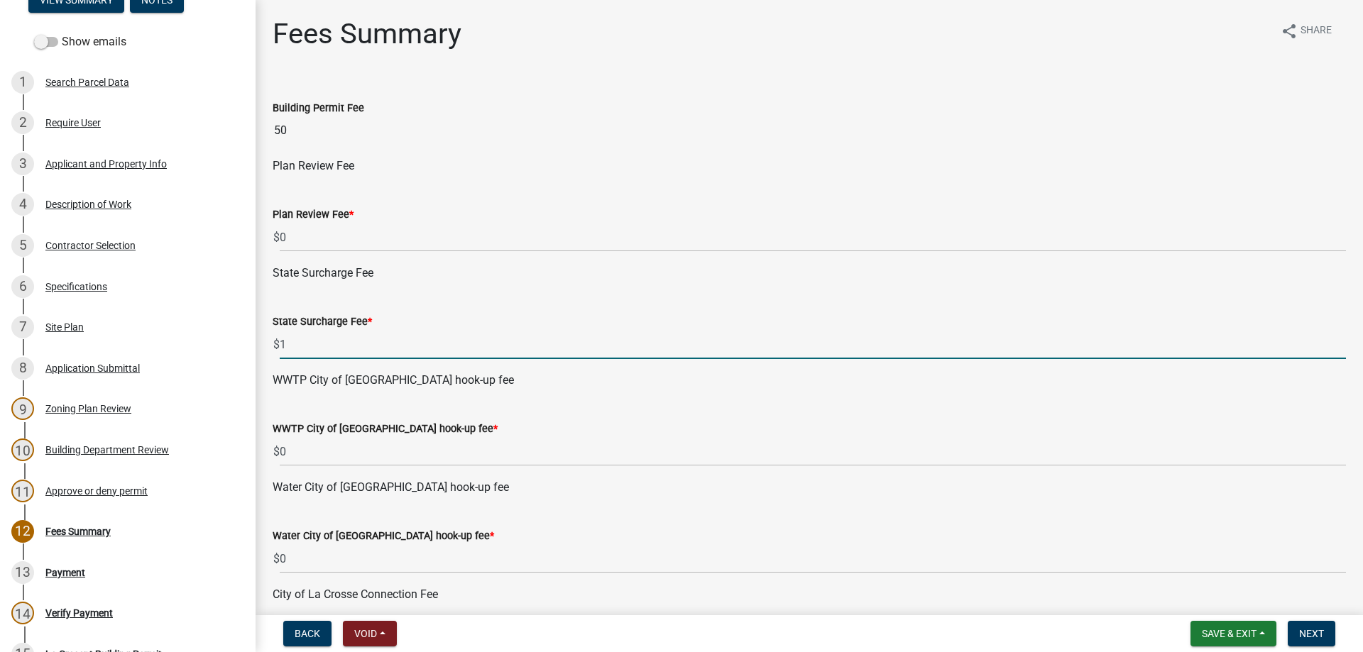
type input "1"
click at [641, 411] on div "WWTP City of La Crescent hook-up fee * $ 0" at bounding box center [809, 433] width 1073 height 66
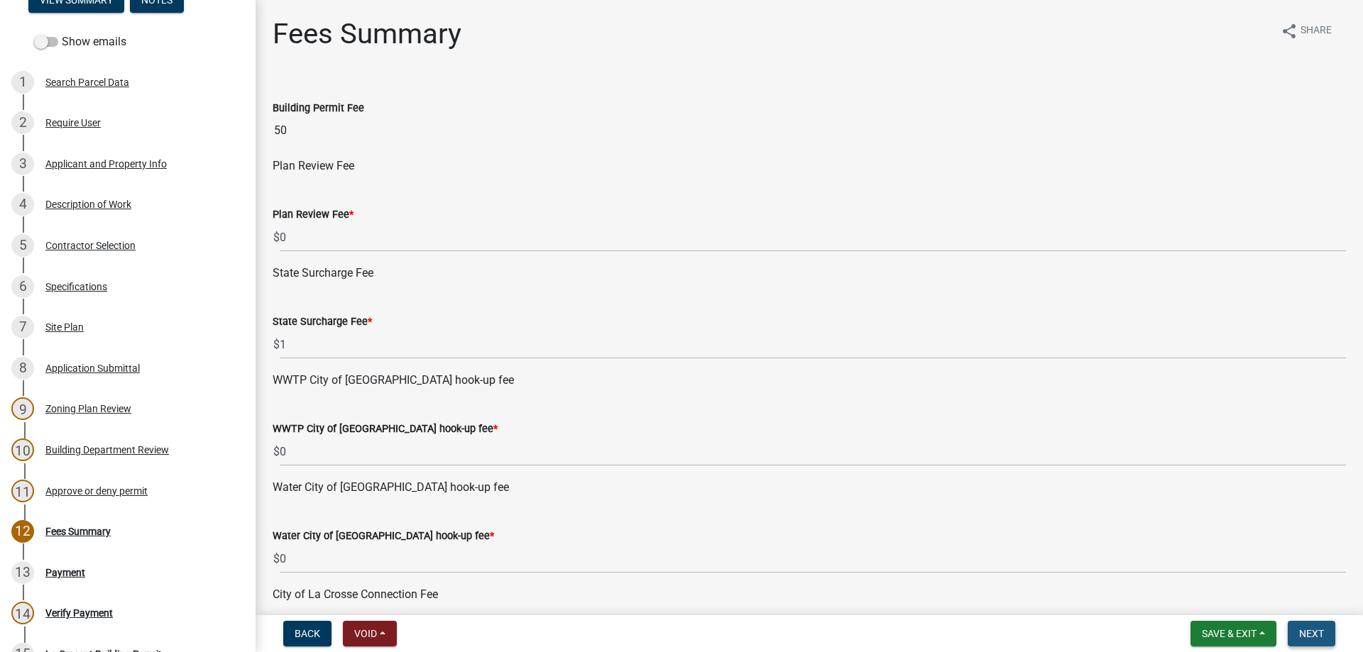
click at [1308, 632] on span "Next" at bounding box center [1311, 633] width 25 height 11
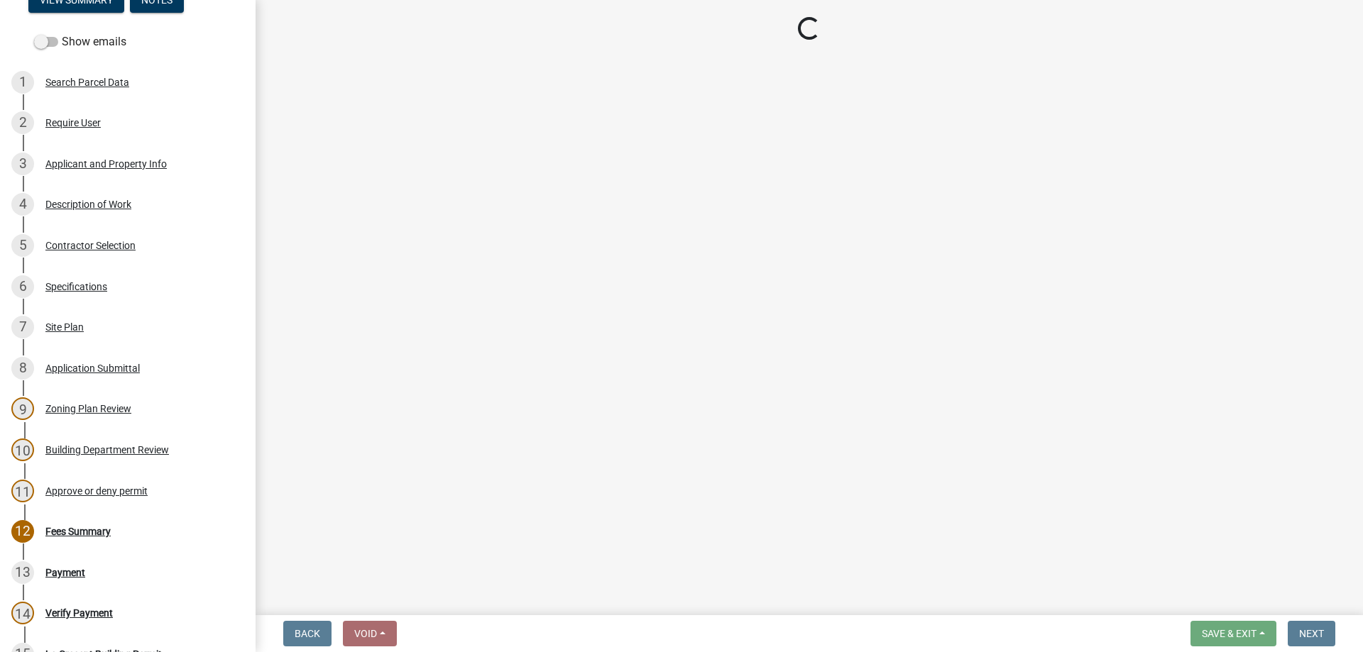
select select "3: 3"
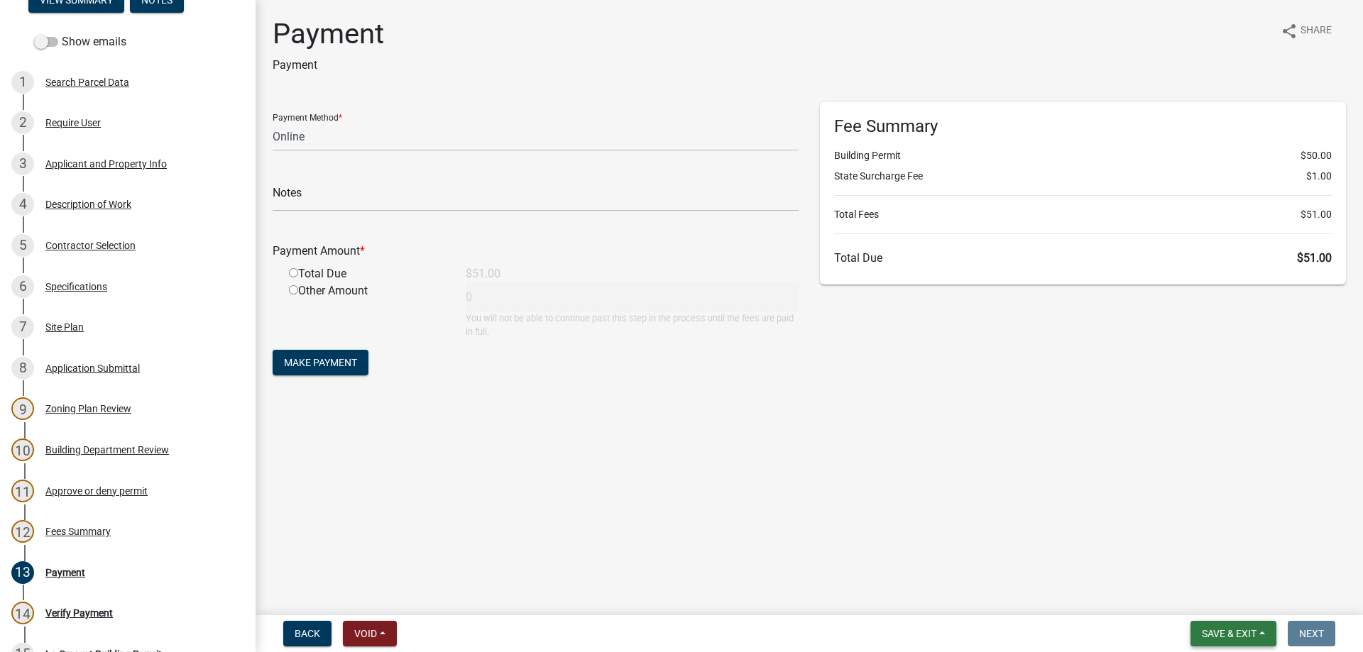
click at [1214, 630] on span "Save & Exit" at bounding box center [1228, 633] width 55 height 11
click at [1211, 596] on button "Save & Exit" at bounding box center [1219, 597] width 114 height 34
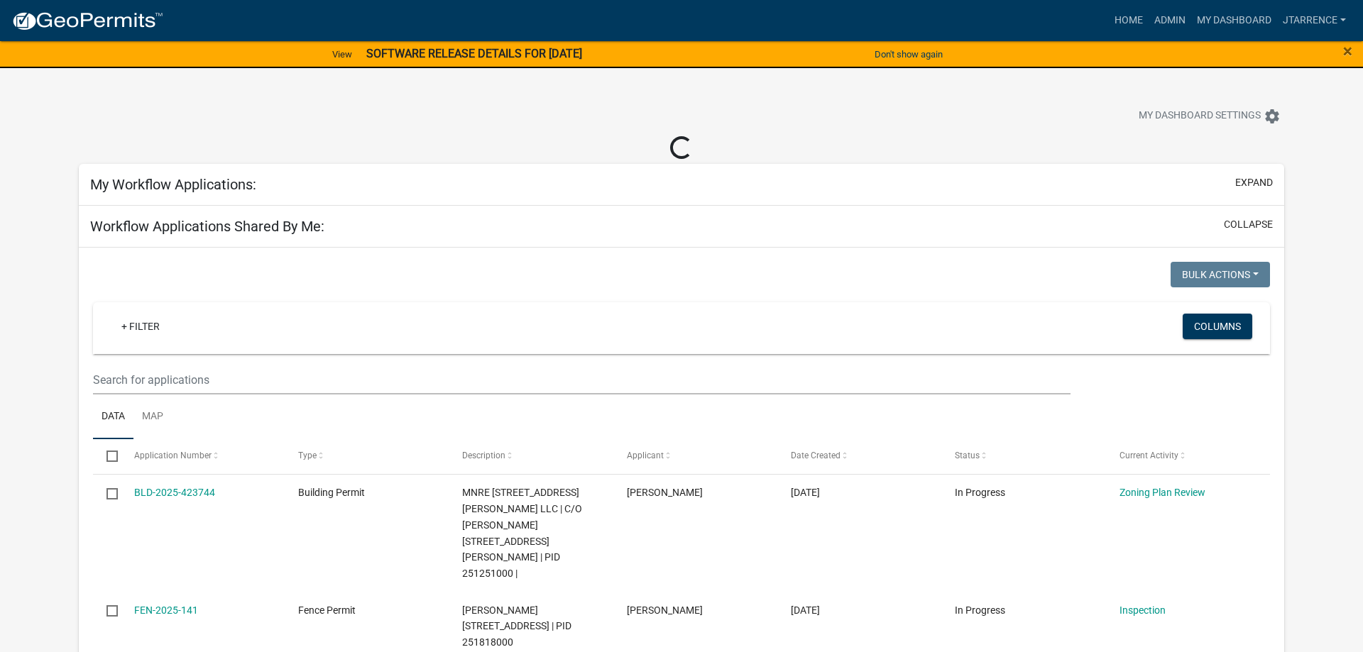
select select "3: 100"
